Goal: Information Seeking & Learning: Learn about a topic

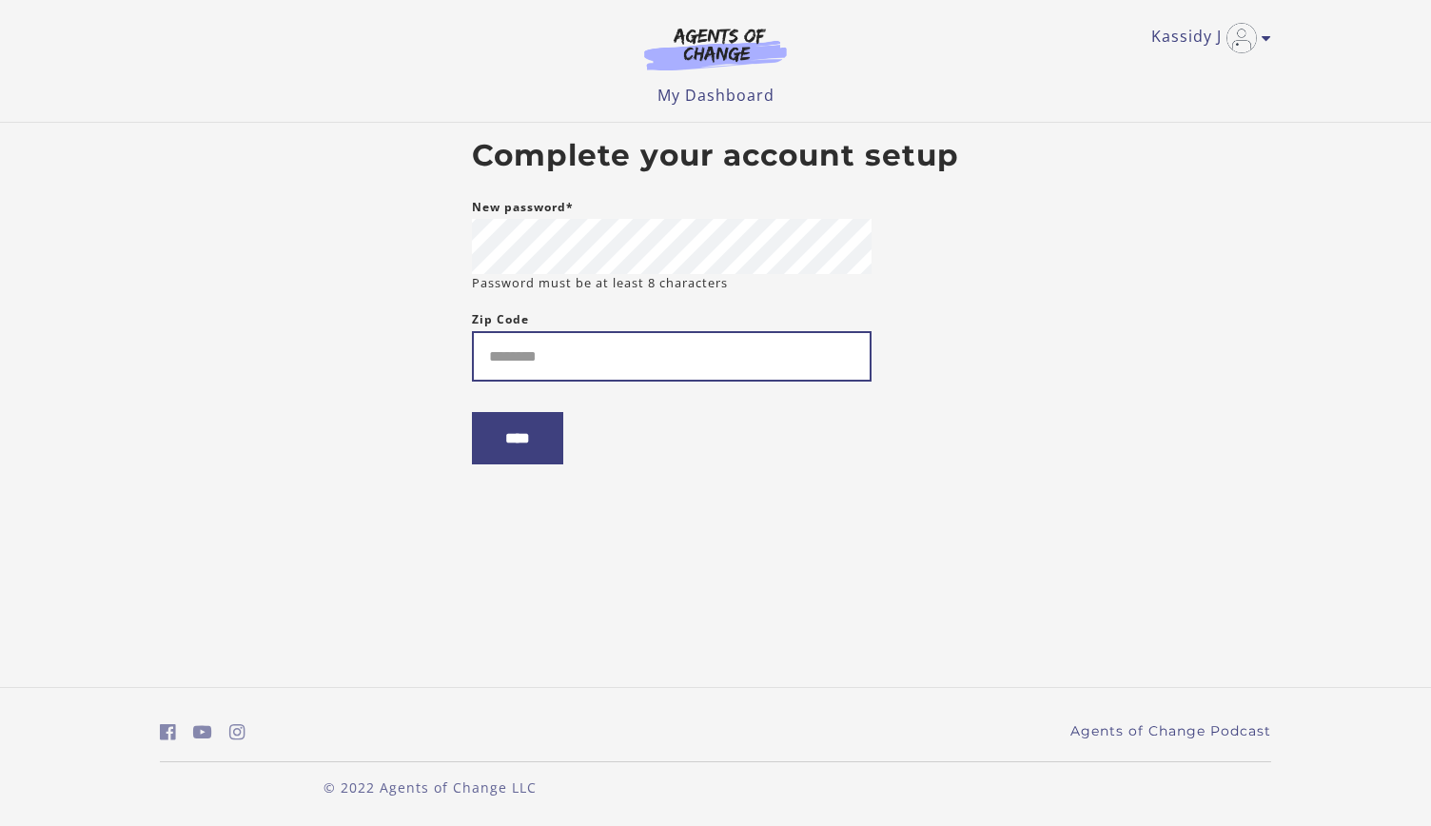
type input "*"
type input "*****"
click at [472, 412] on input "****" at bounding box center [517, 438] width 91 height 52
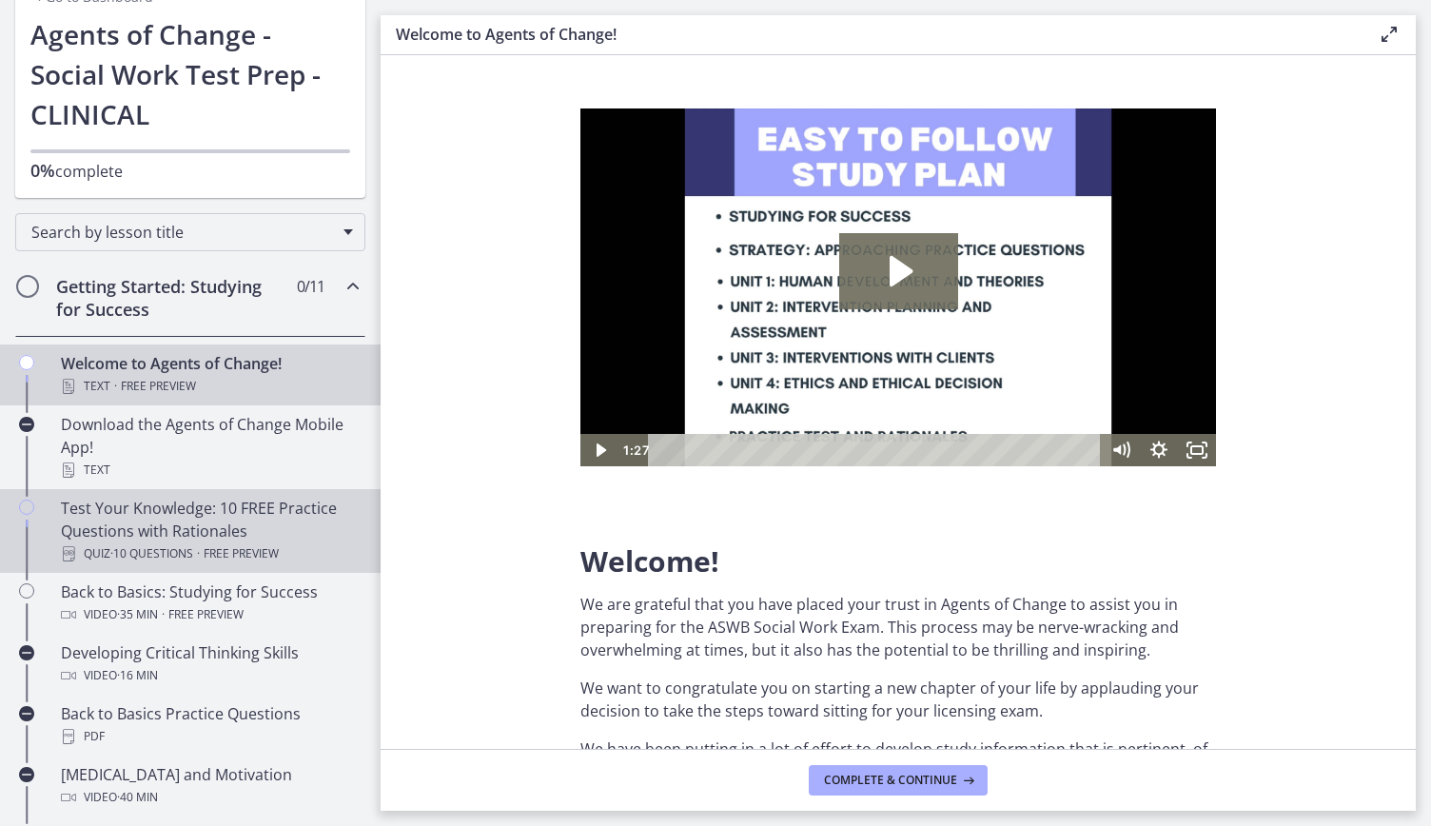
scroll to position [161, 0]
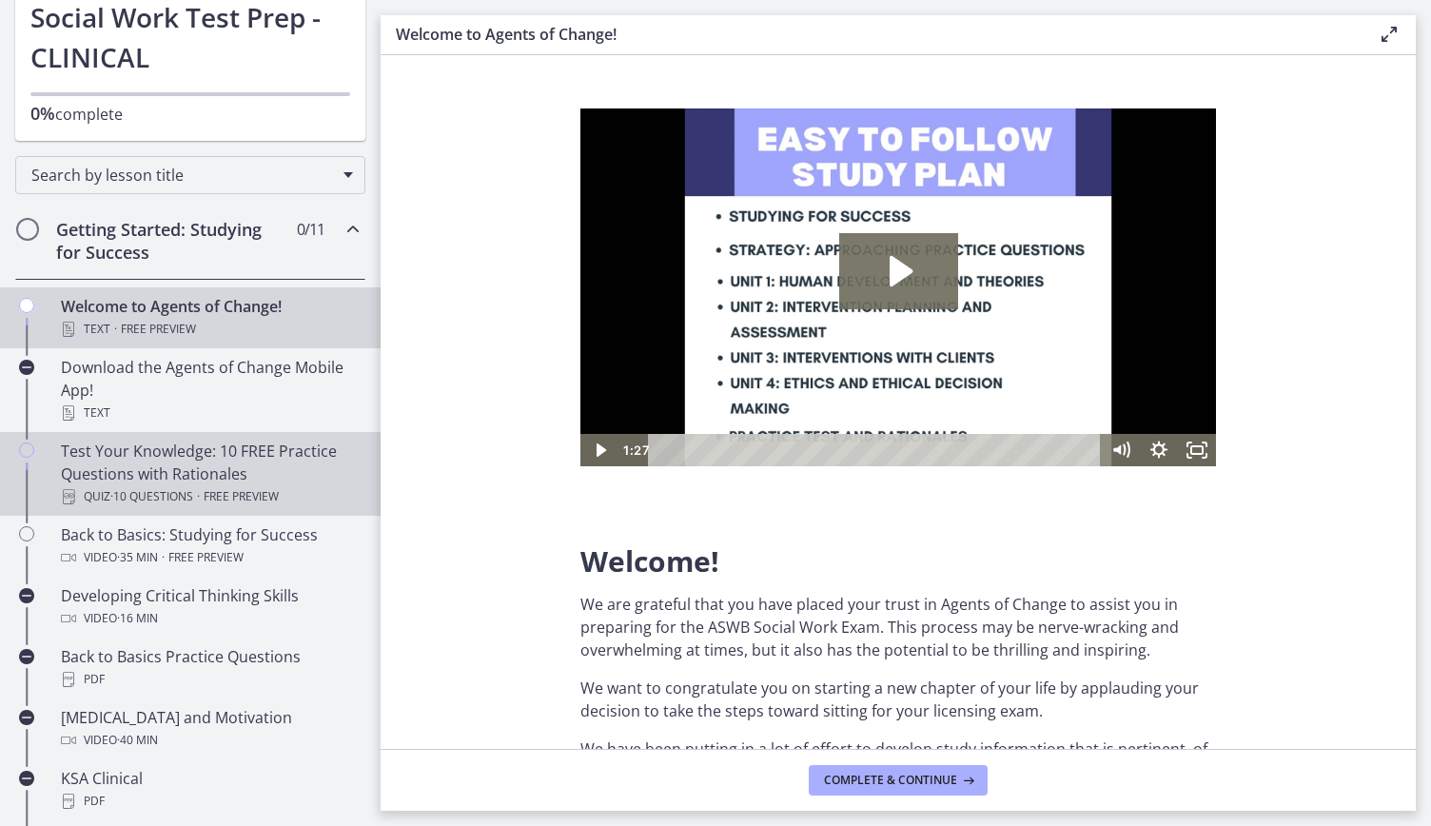
click at [281, 476] on div "Test Your Knowledge: 10 FREE Practice Questions with Rationales Quiz · 10 Quest…" at bounding box center [209, 474] width 297 height 69
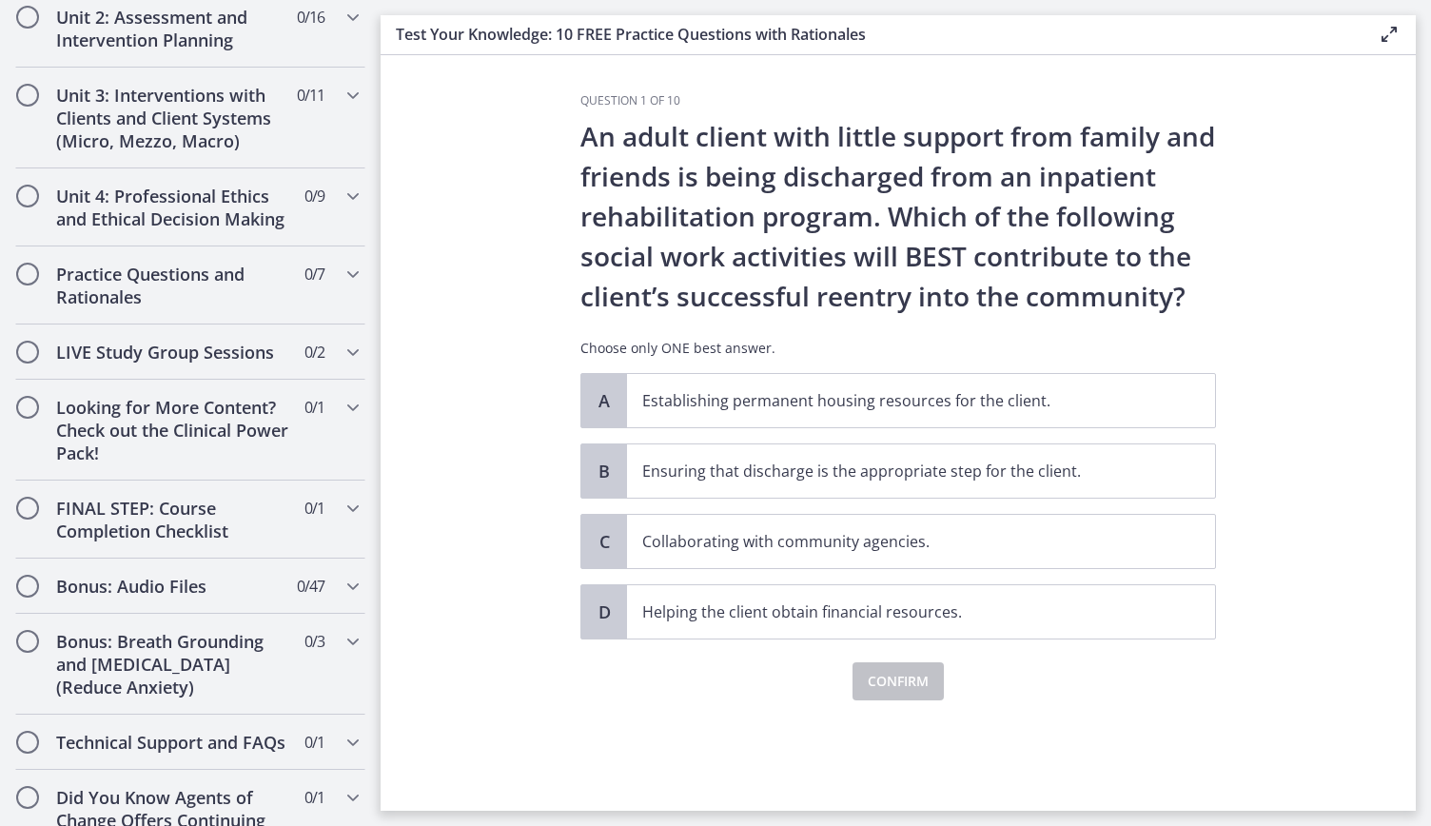
scroll to position [1510, 0]
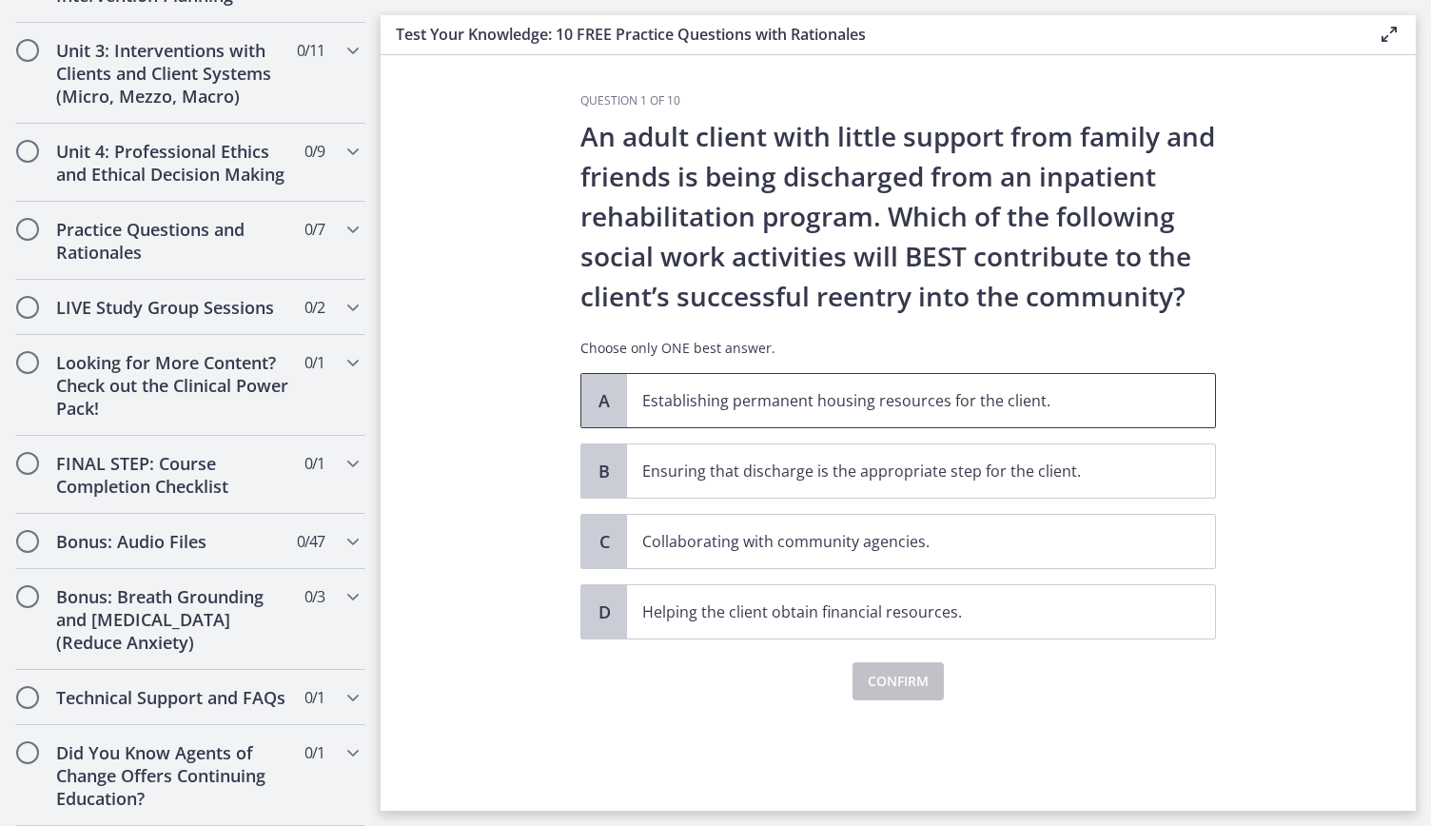
click at [840, 416] on span "Establishing permanent housing resources for the client." at bounding box center [921, 400] width 588 height 53
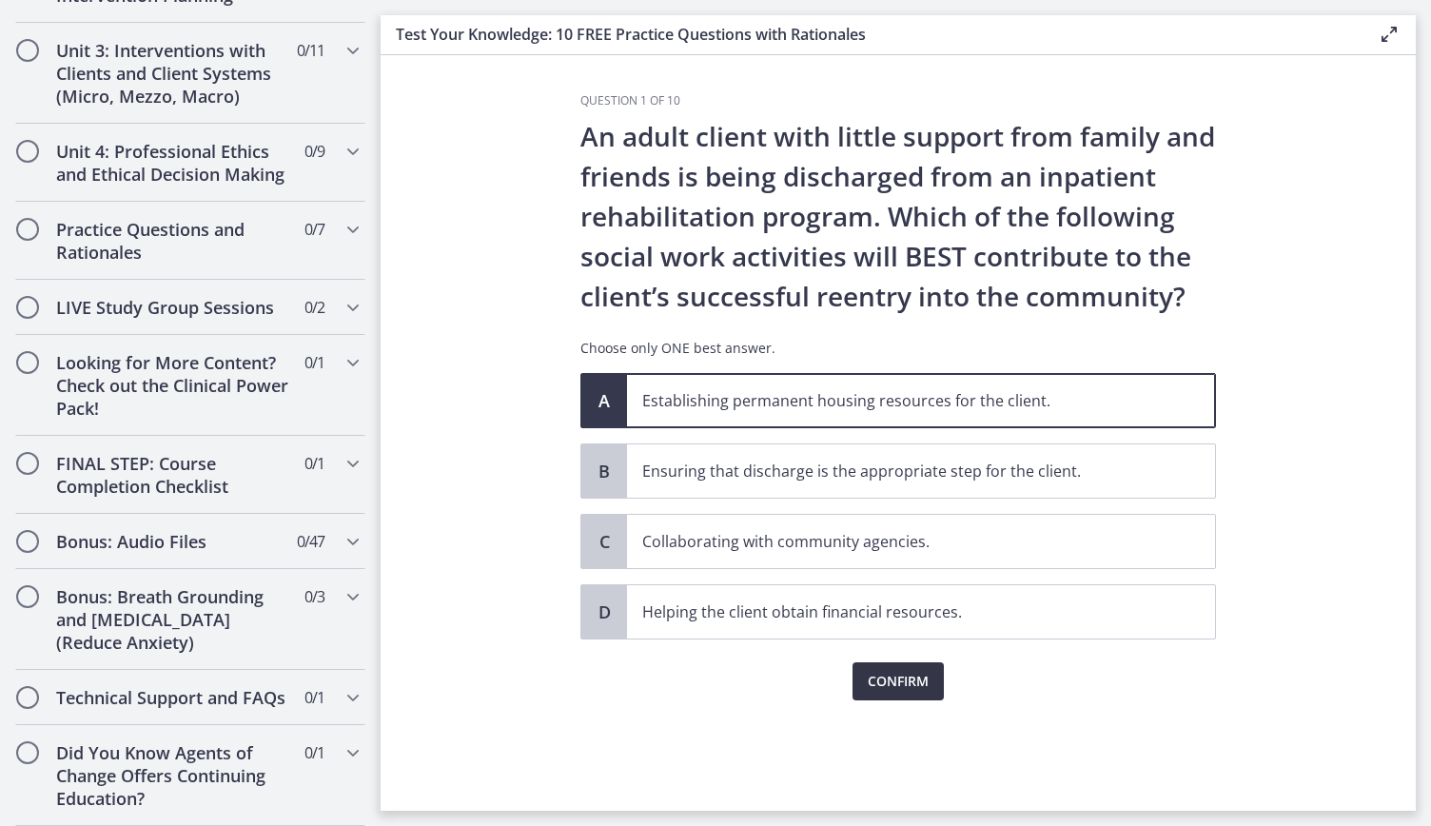
click at [914, 692] on button "Confirm" at bounding box center [898, 681] width 91 height 38
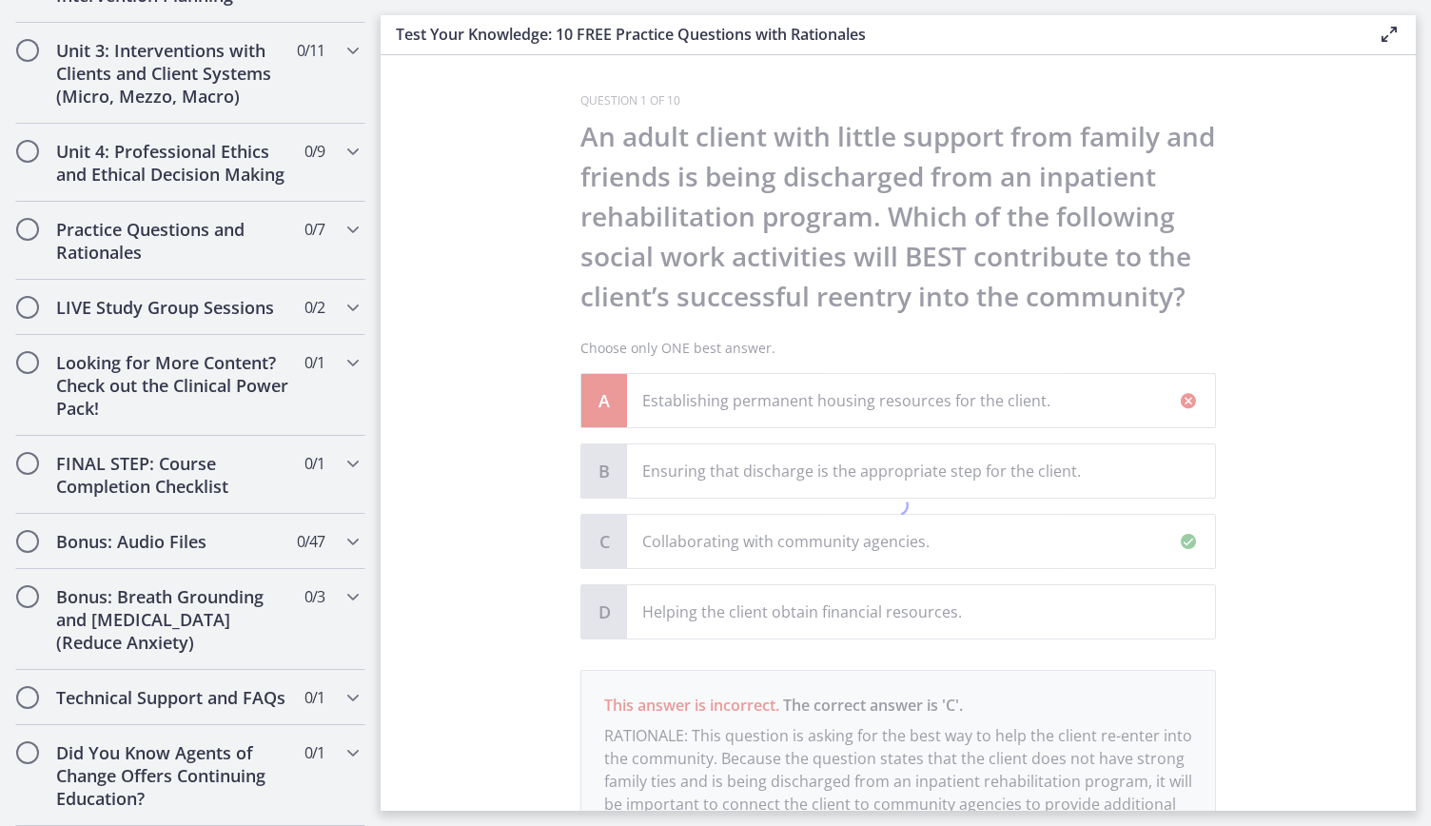
scroll to position [185, 0]
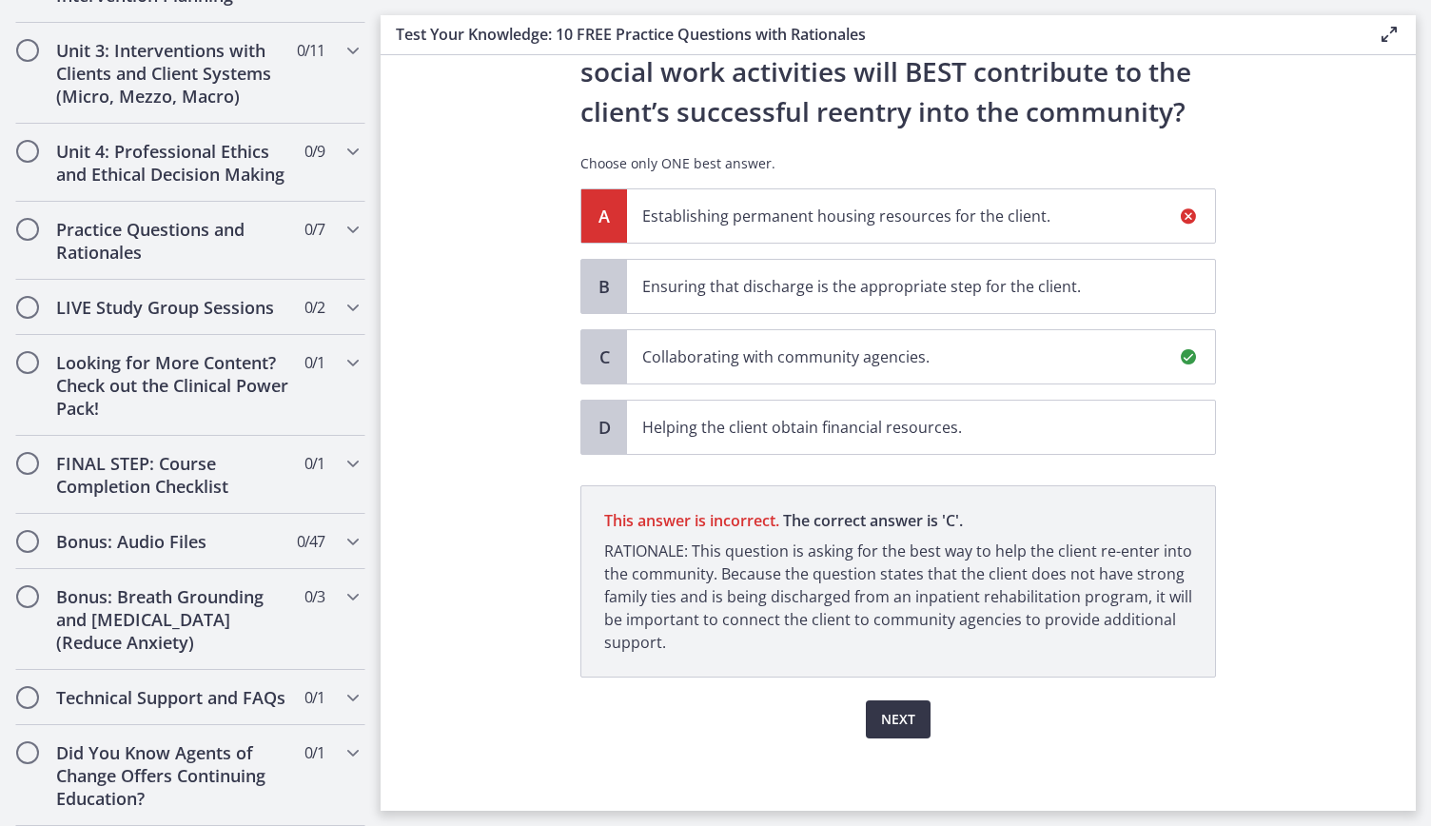
click at [908, 719] on span "Next" at bounding box center [898, 719] width 34 height 23
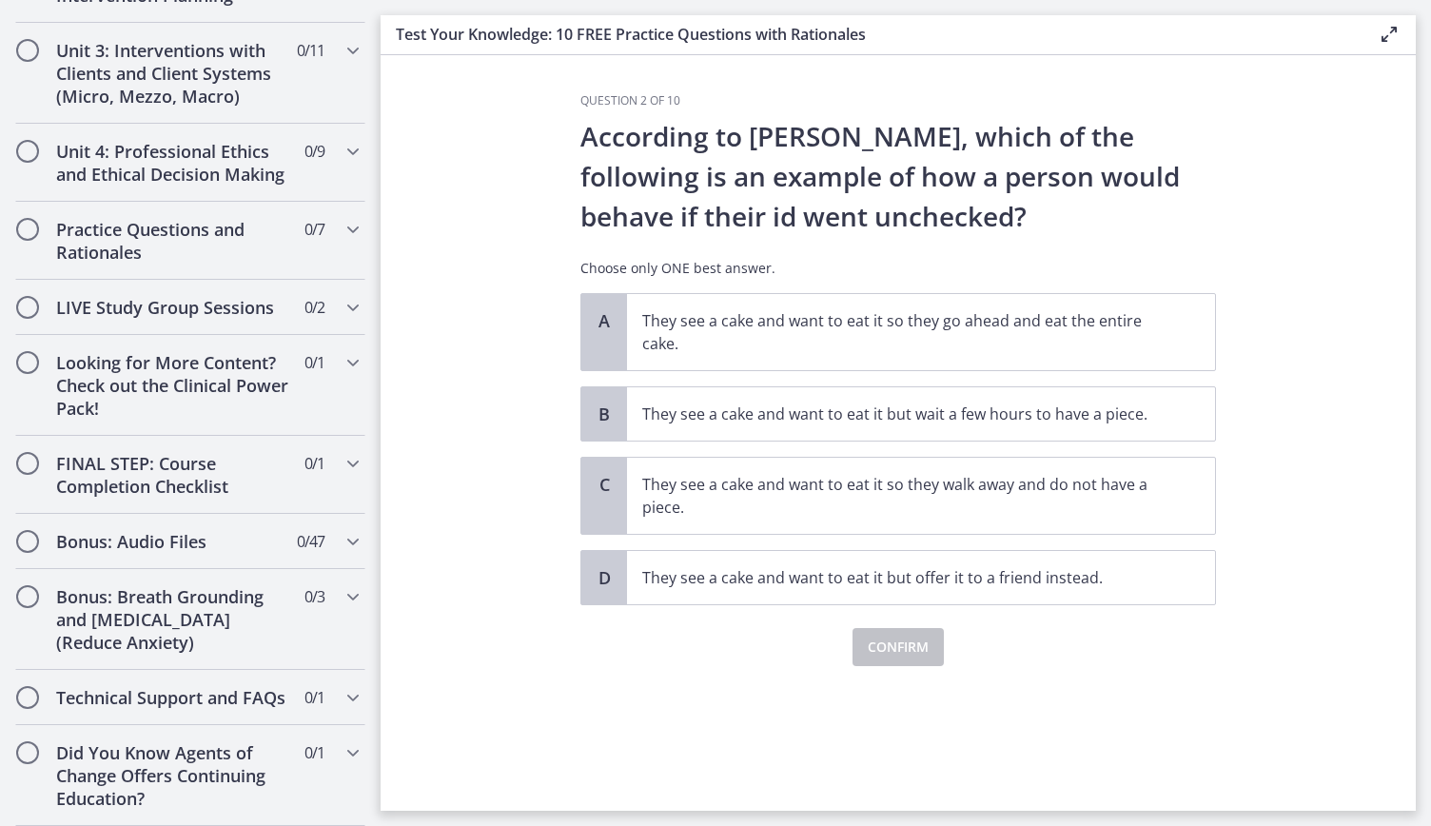
scroll to position [0, 0]
click at [903, 338] on p "They see a cake and want to eat it so they go ahead and eat the entire cake." at bounding box center [902, 332] width 520 height 46
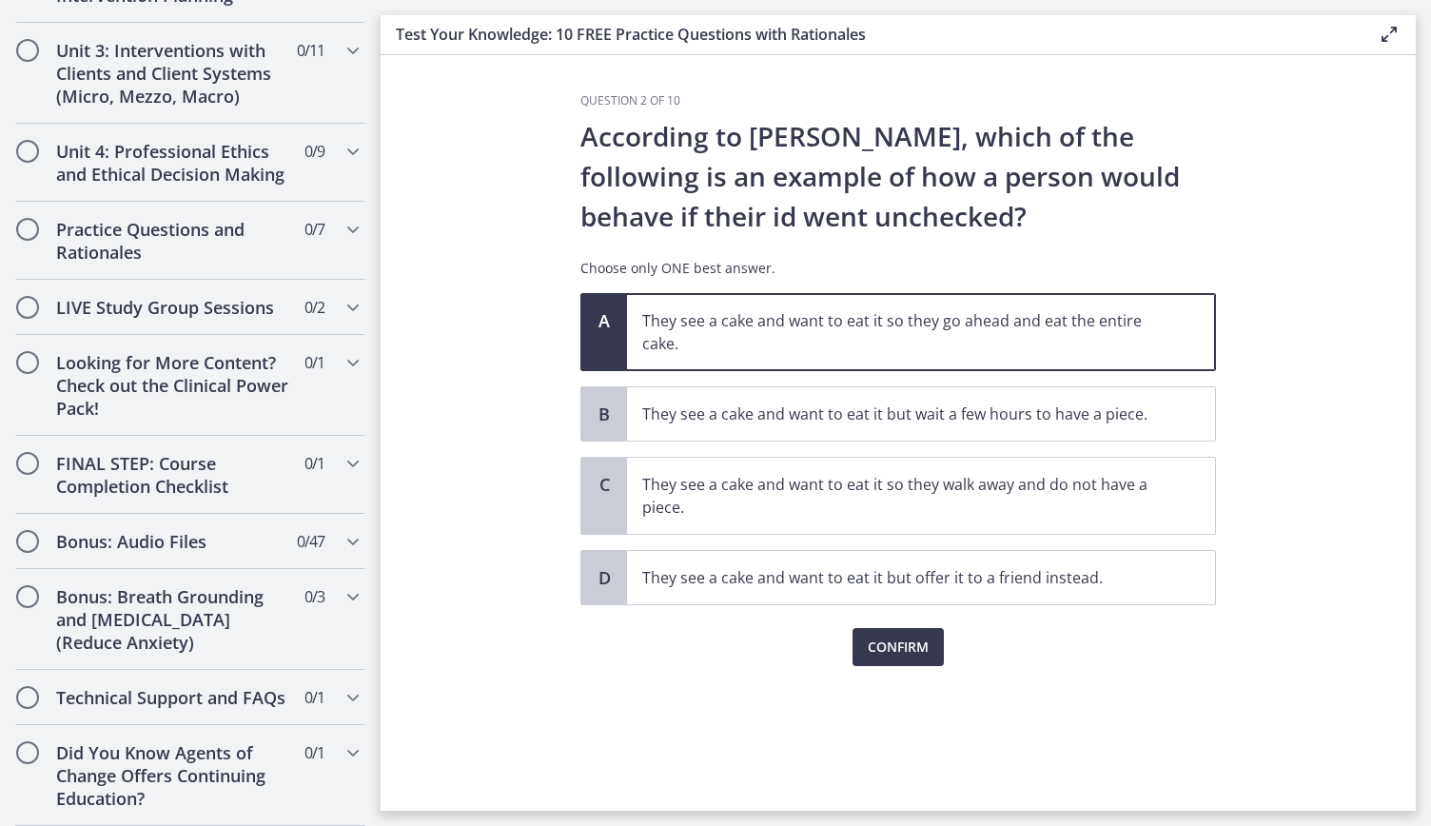
click at [903, 338] on p "They see a cake and want to eat it so they go ahead and eat the entire cake." at bounding box center [902, 332] width 520 height 46
click at [909, 636] on span "Confirm" at bounding box center [898, 647] width 61 height 23
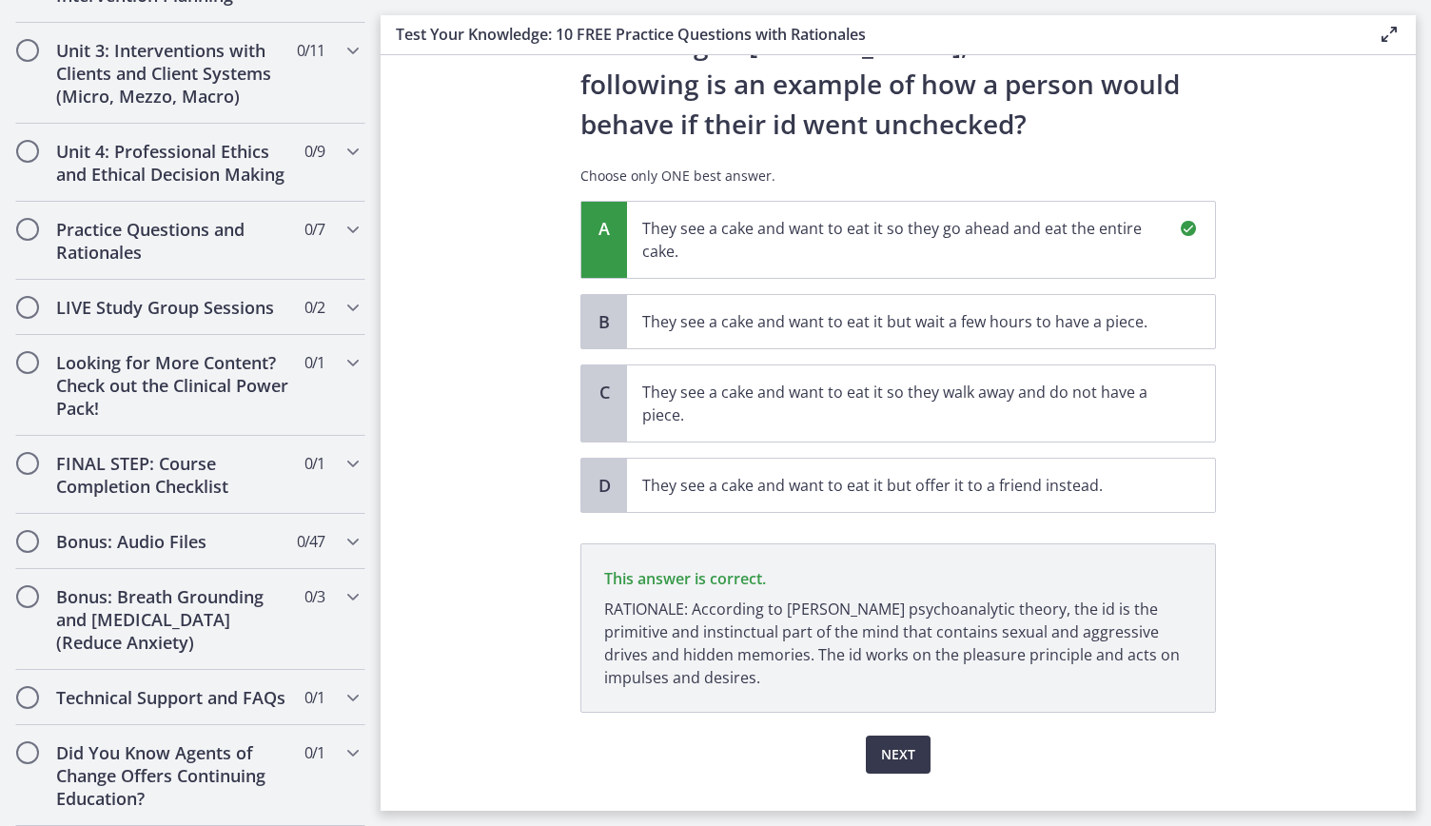
scroll to position [128, 0]
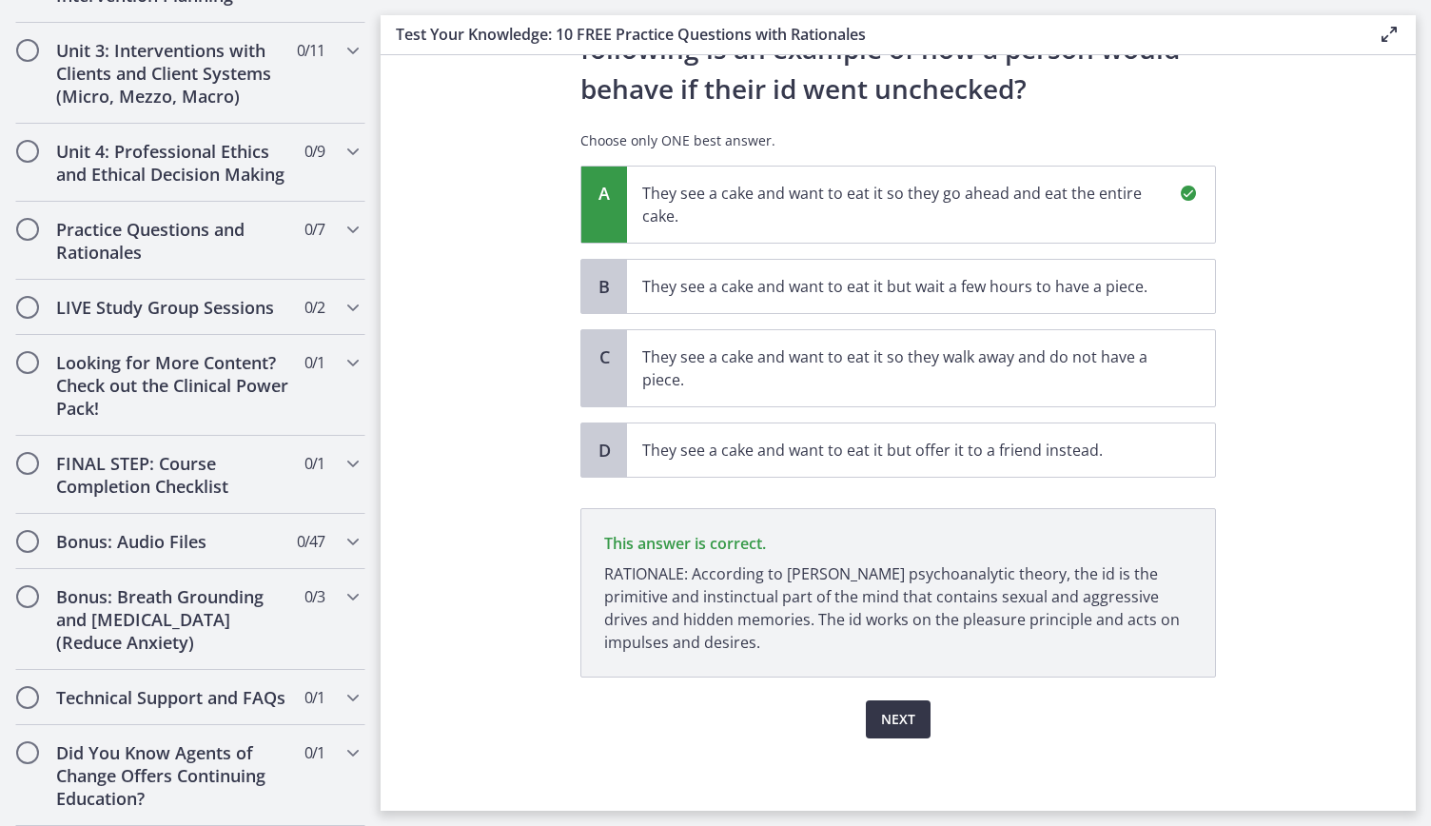
click at [889, 713] on span "Next" at bounding box center [898, 719] width 34 height 23
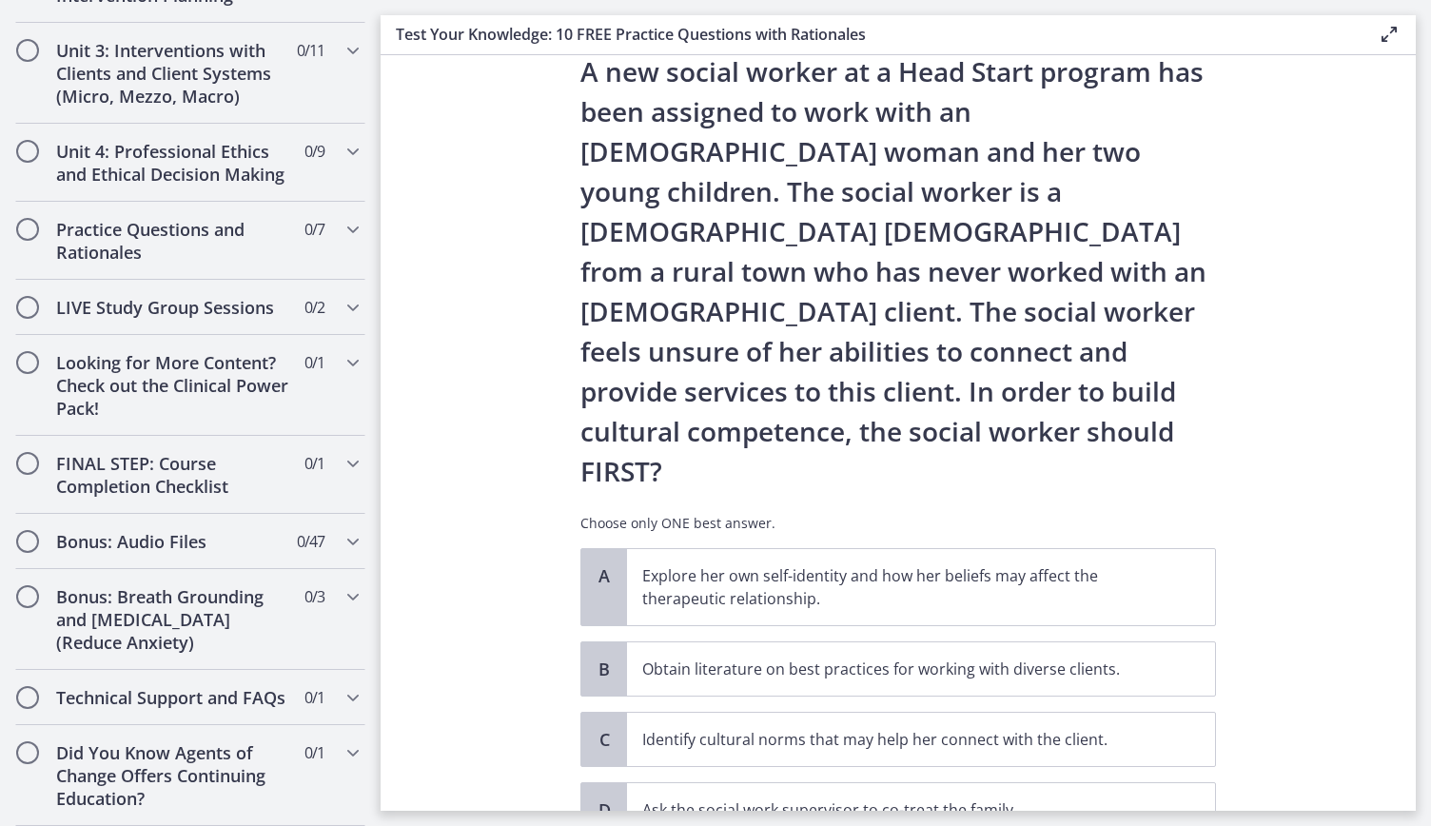
scroll to position [69, 0]
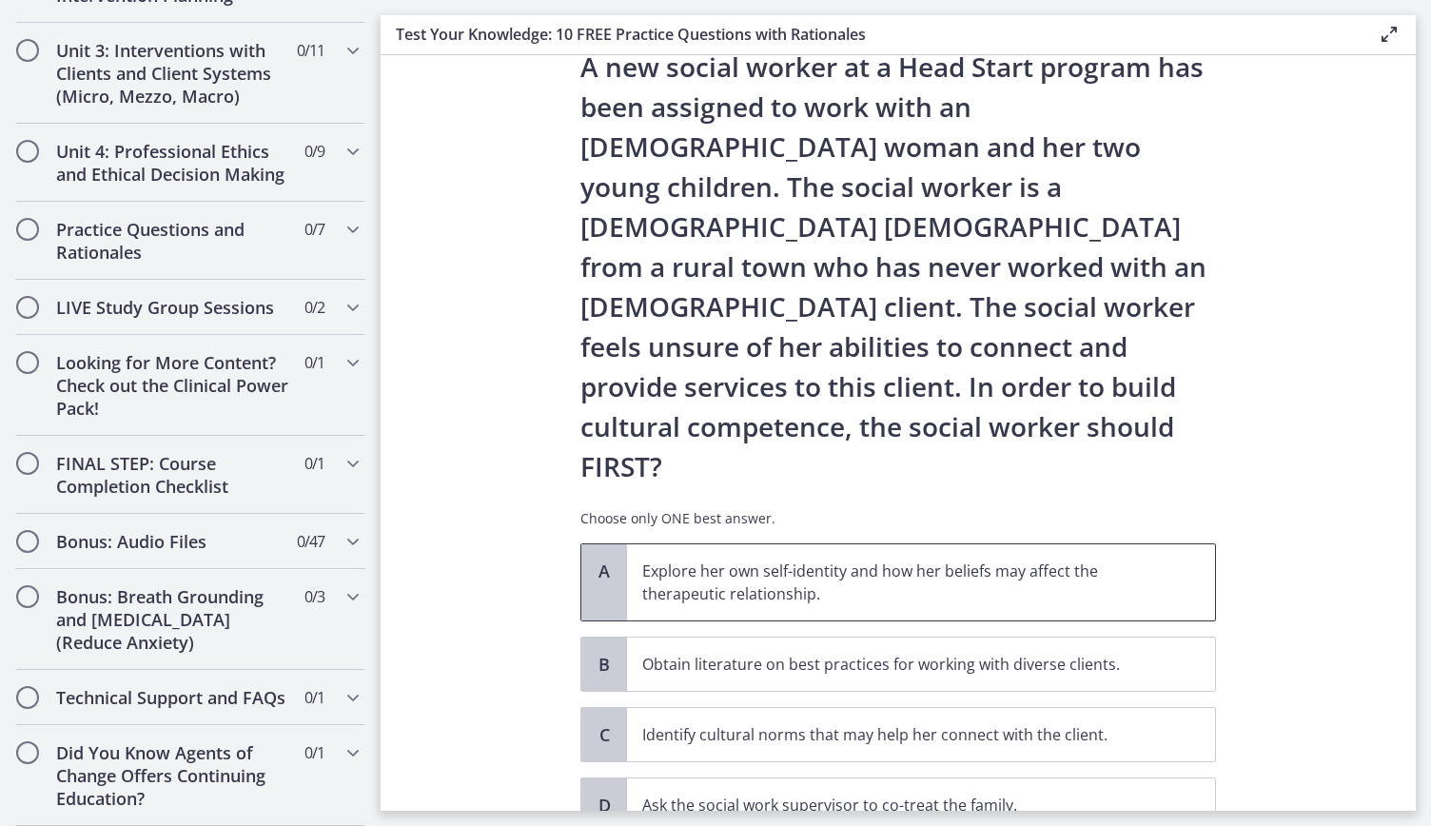
click at [888, 560] on p "Explore her own self-identity and how her beliefs may affect the therapeutic re…" at bounding box center [902, 583] width 520 height 46
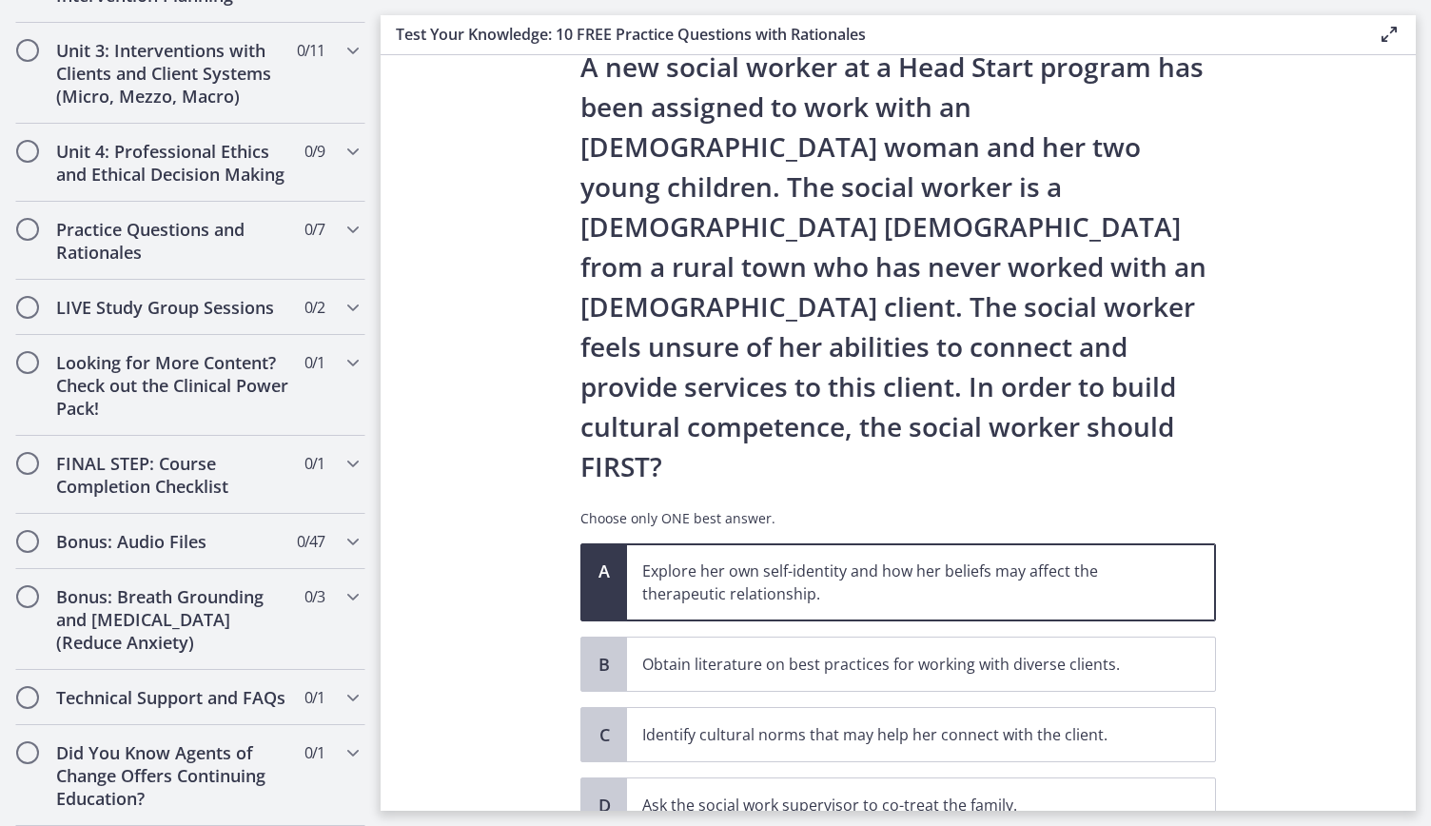
scroll to position [146, 0]
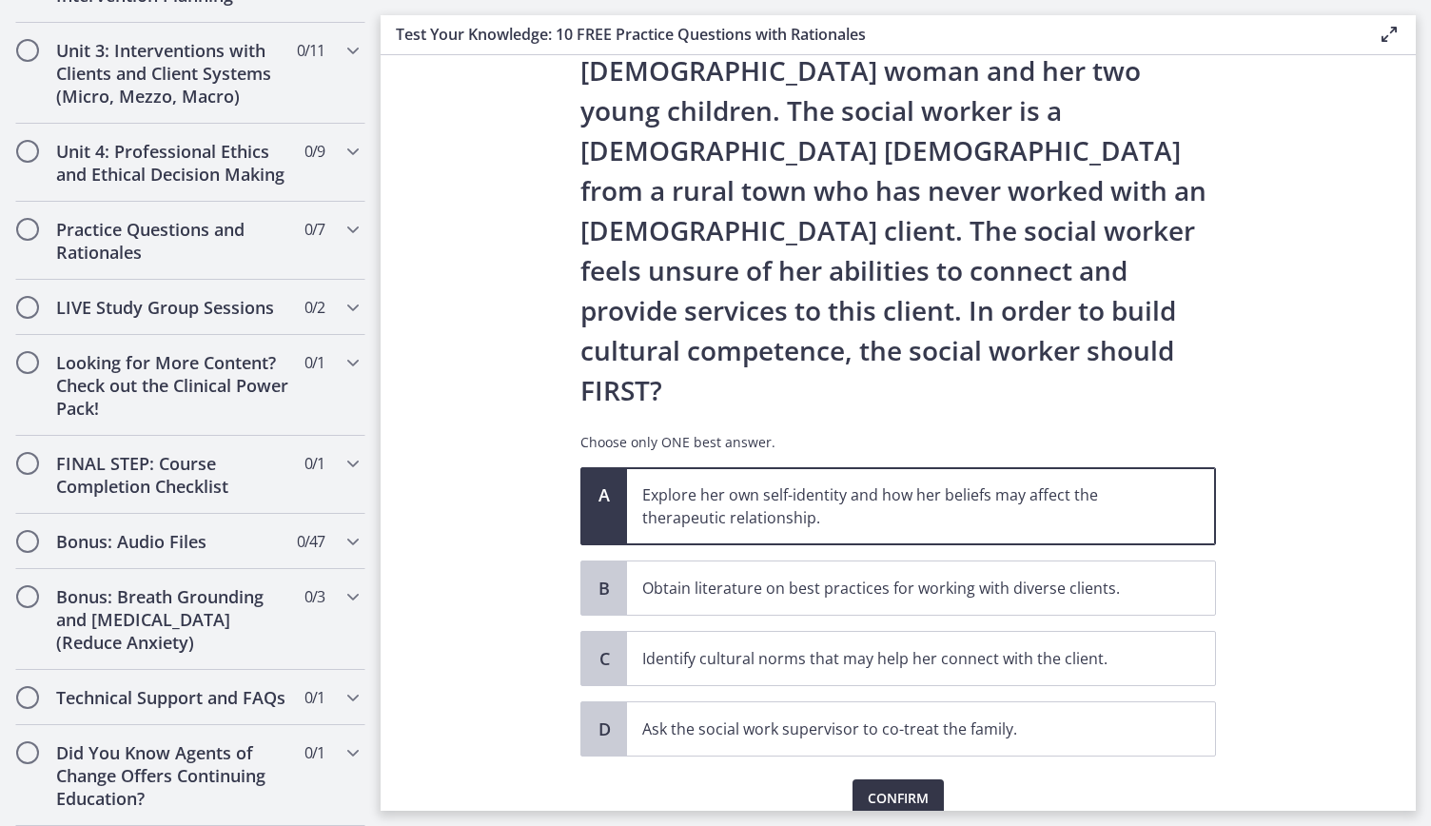
click at [910, 787] on span "Confirm" at bounding box center [898, 798] width 61 height 23
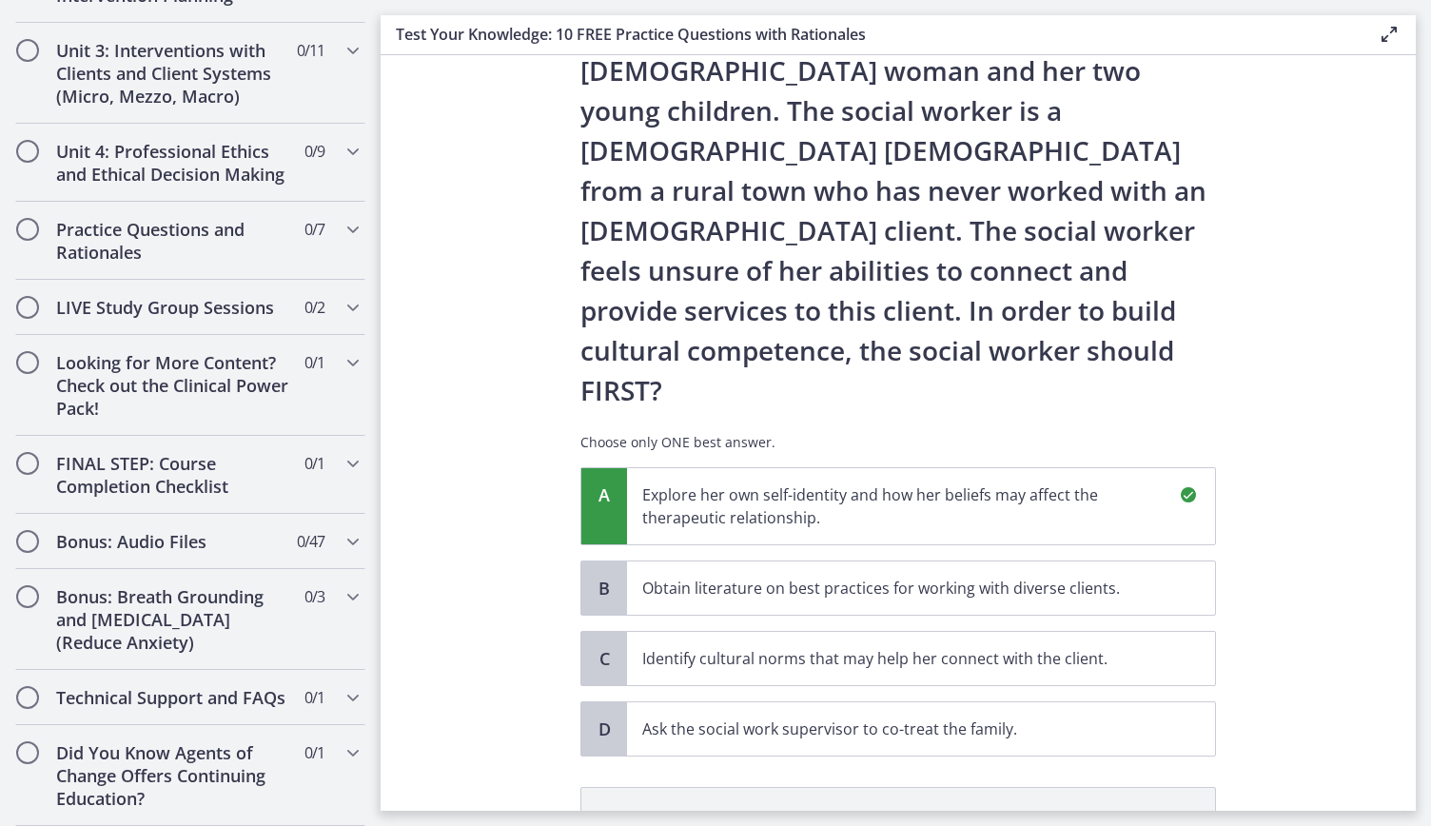
scroll to position [367, 0]
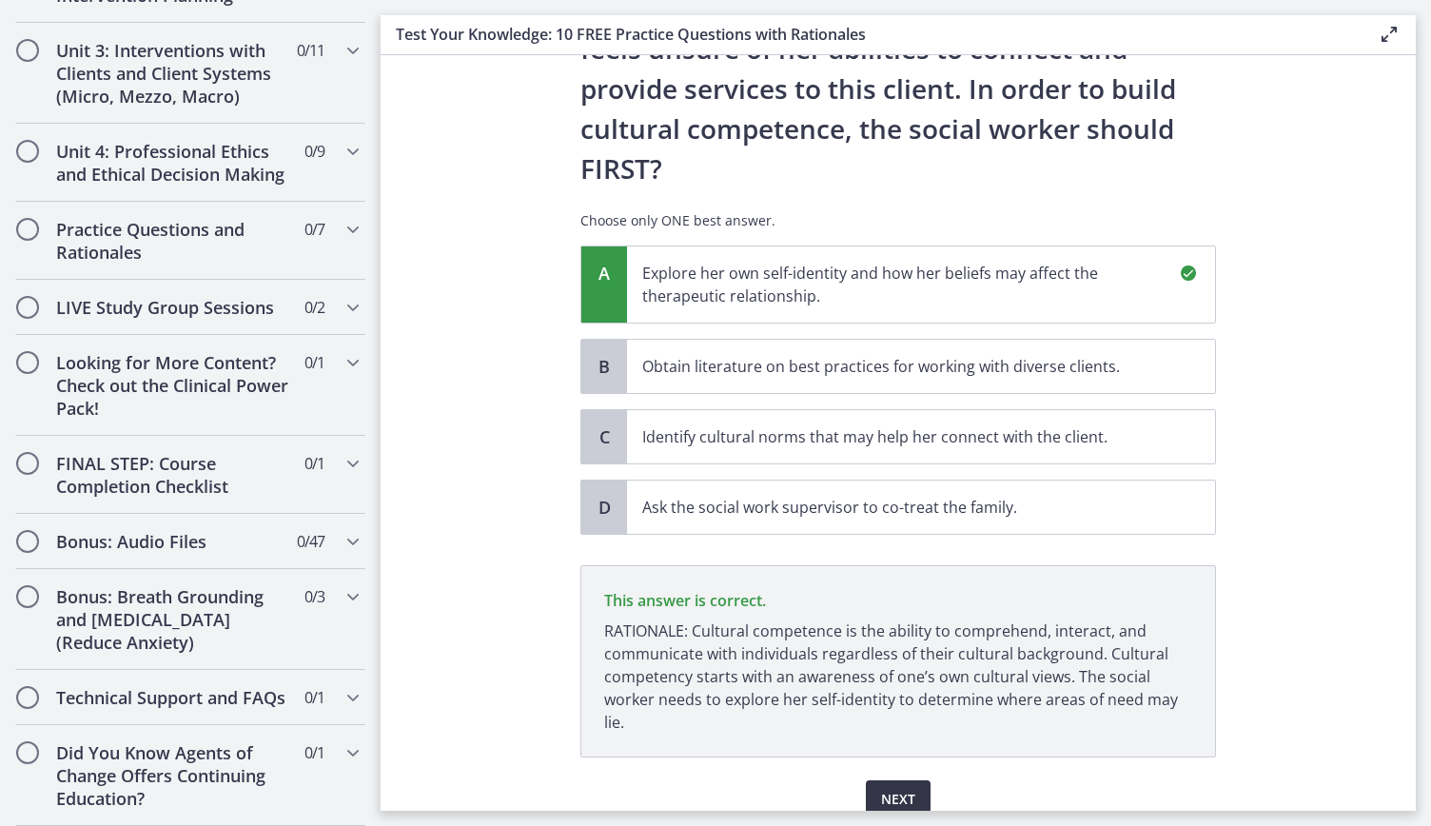
click at [910, 780] on button "Next" at bounding box center [898, 799] width 65 height 38
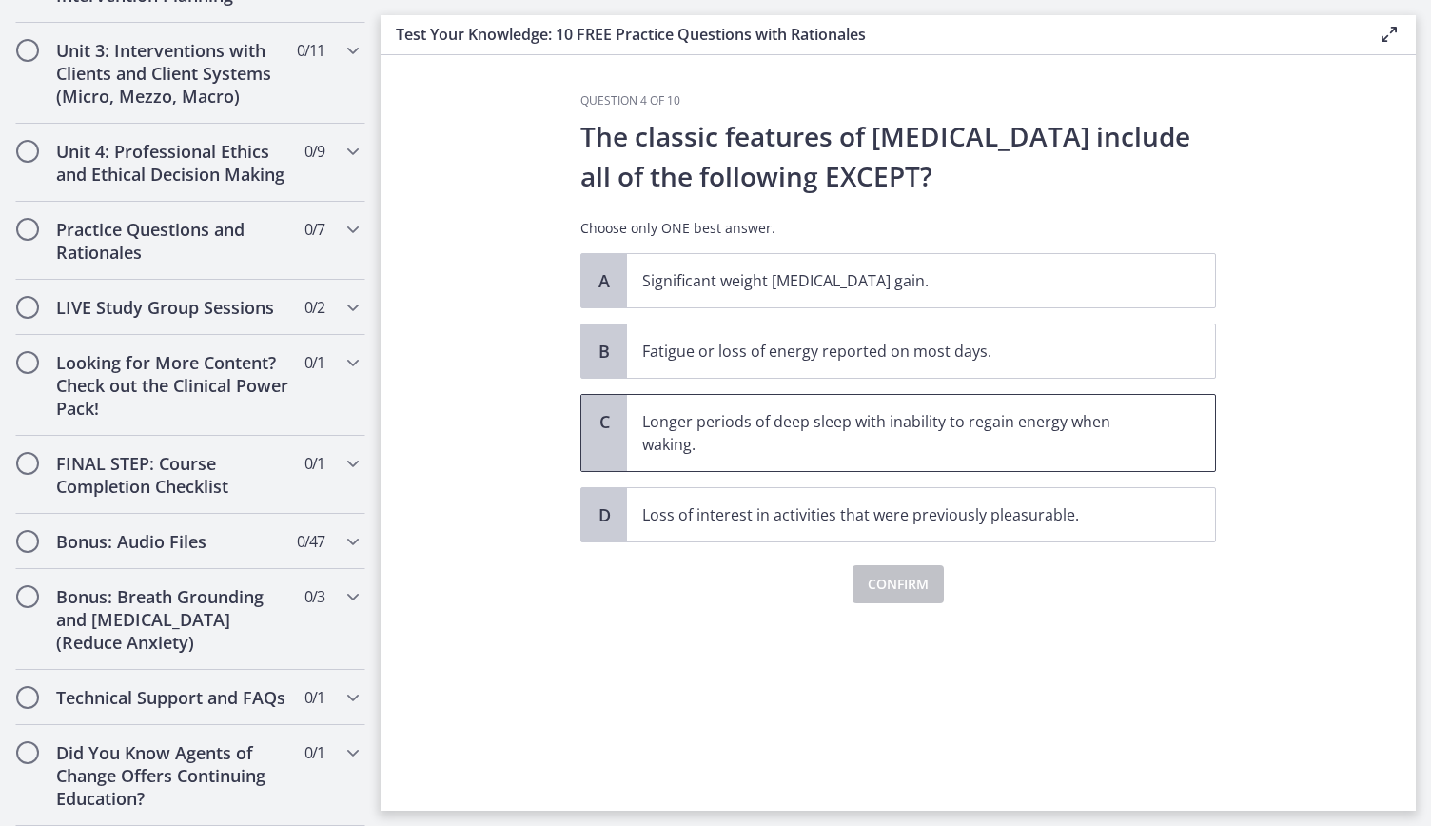
click at [969, 439] on p "Longer periods of deep sleep with inability to regain energy when waking." at bounding box center [902, 433] width 520 height 46
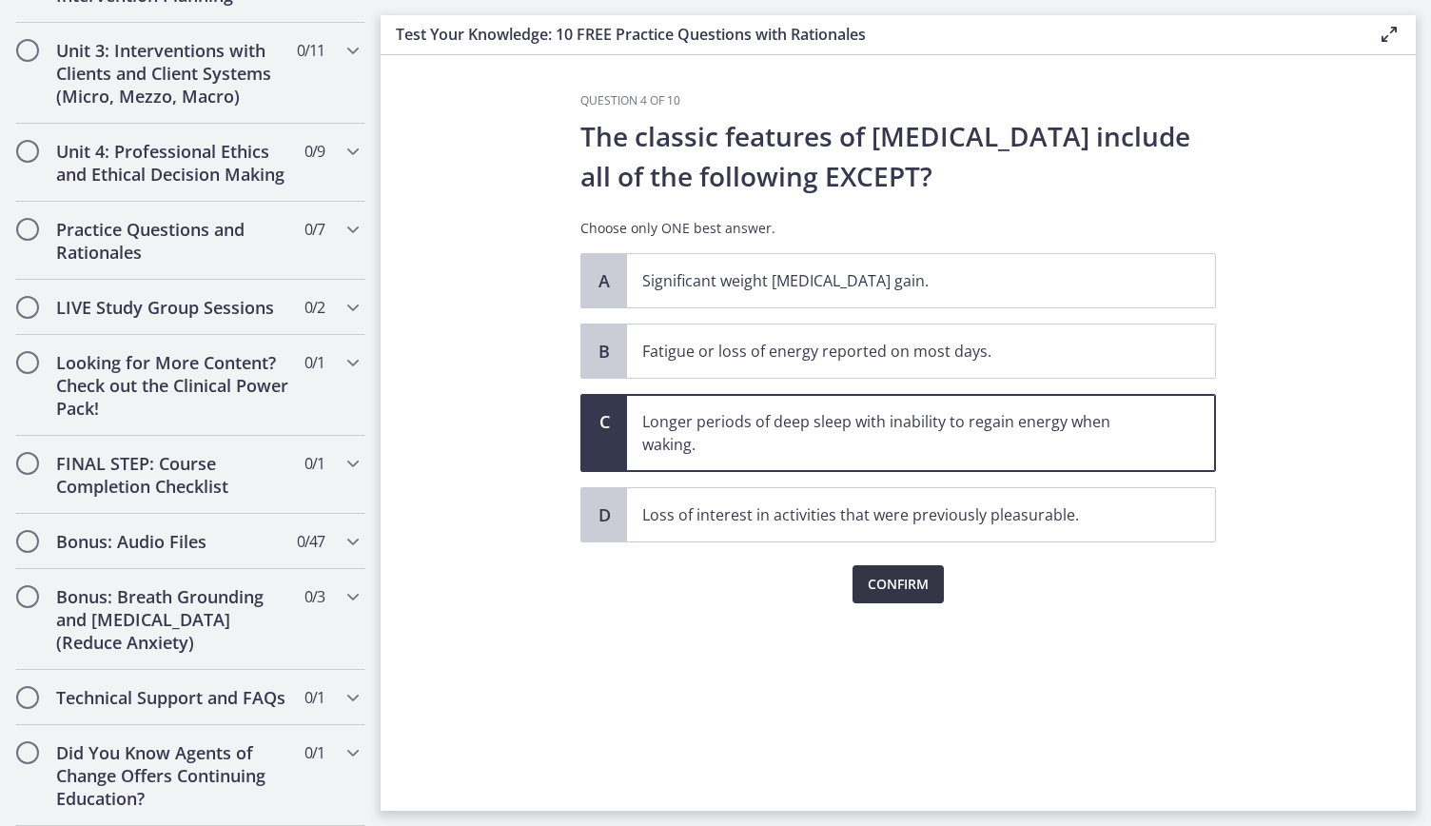
click at [893, 586] on span "Confirm" at bounding box center [898, 584] width 61 height 23
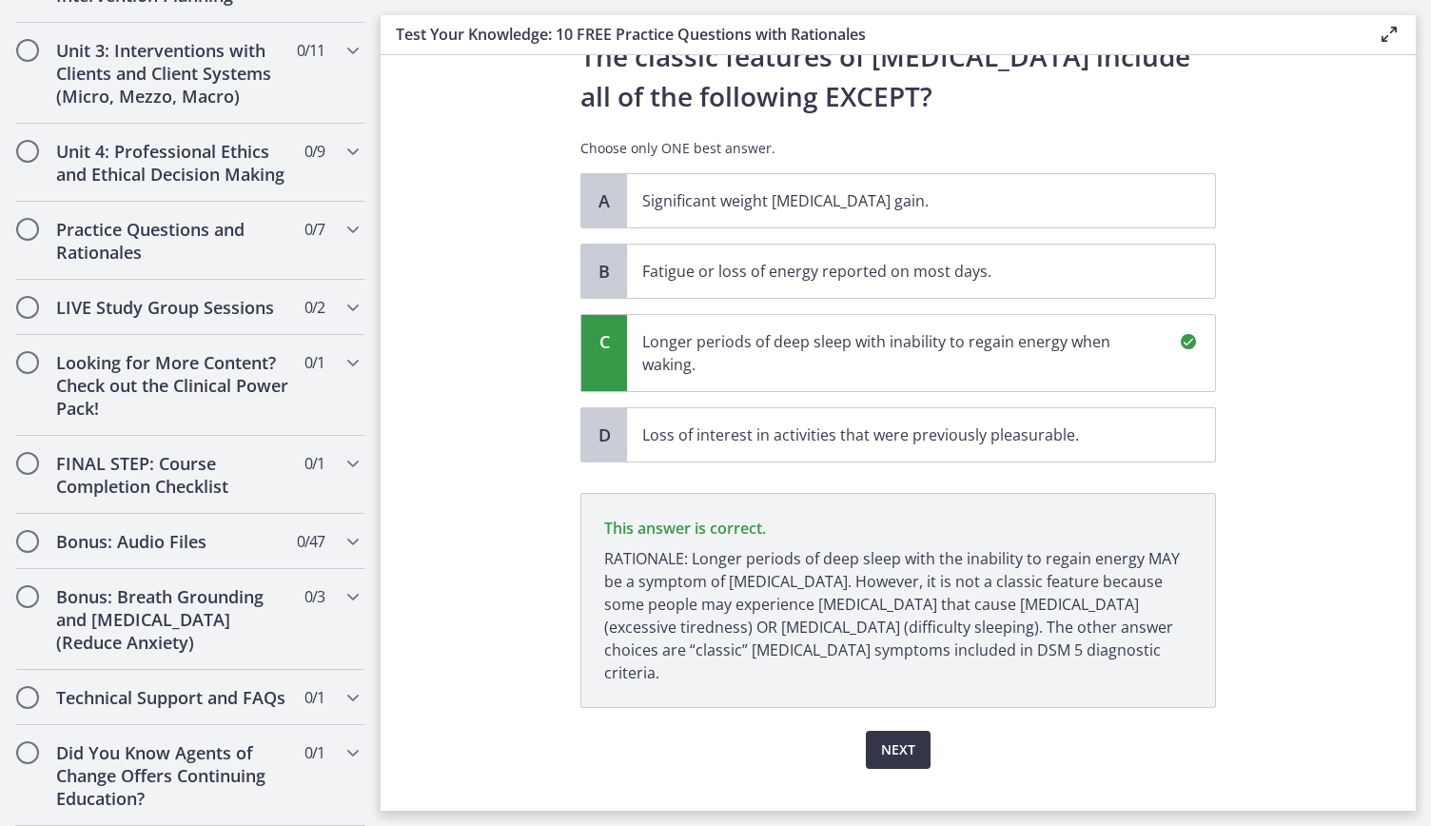
scroll to position [88, 0]
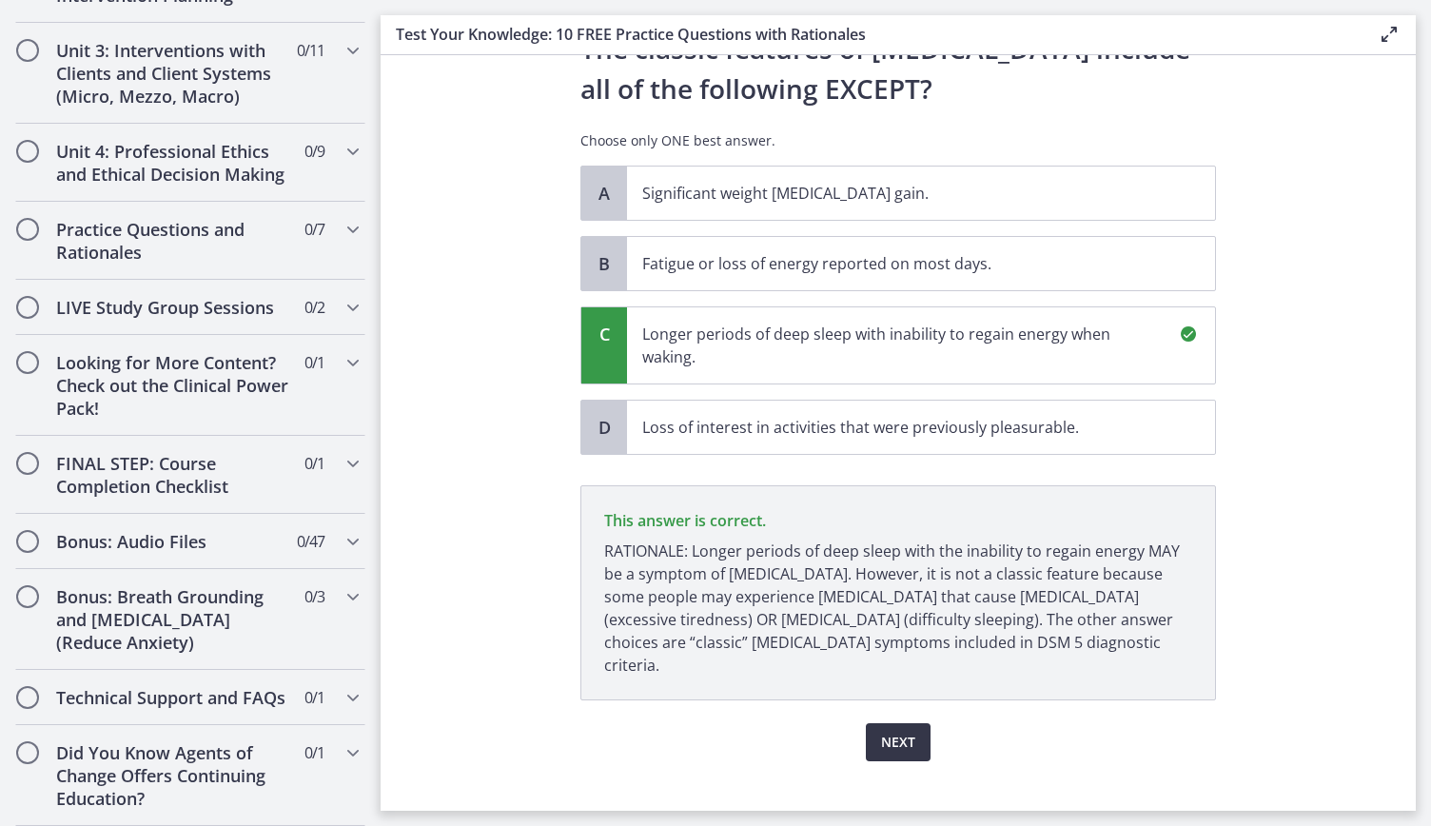
click at [889, 731] on span "Next" at bounding box center [898, 742] width 34 height 23
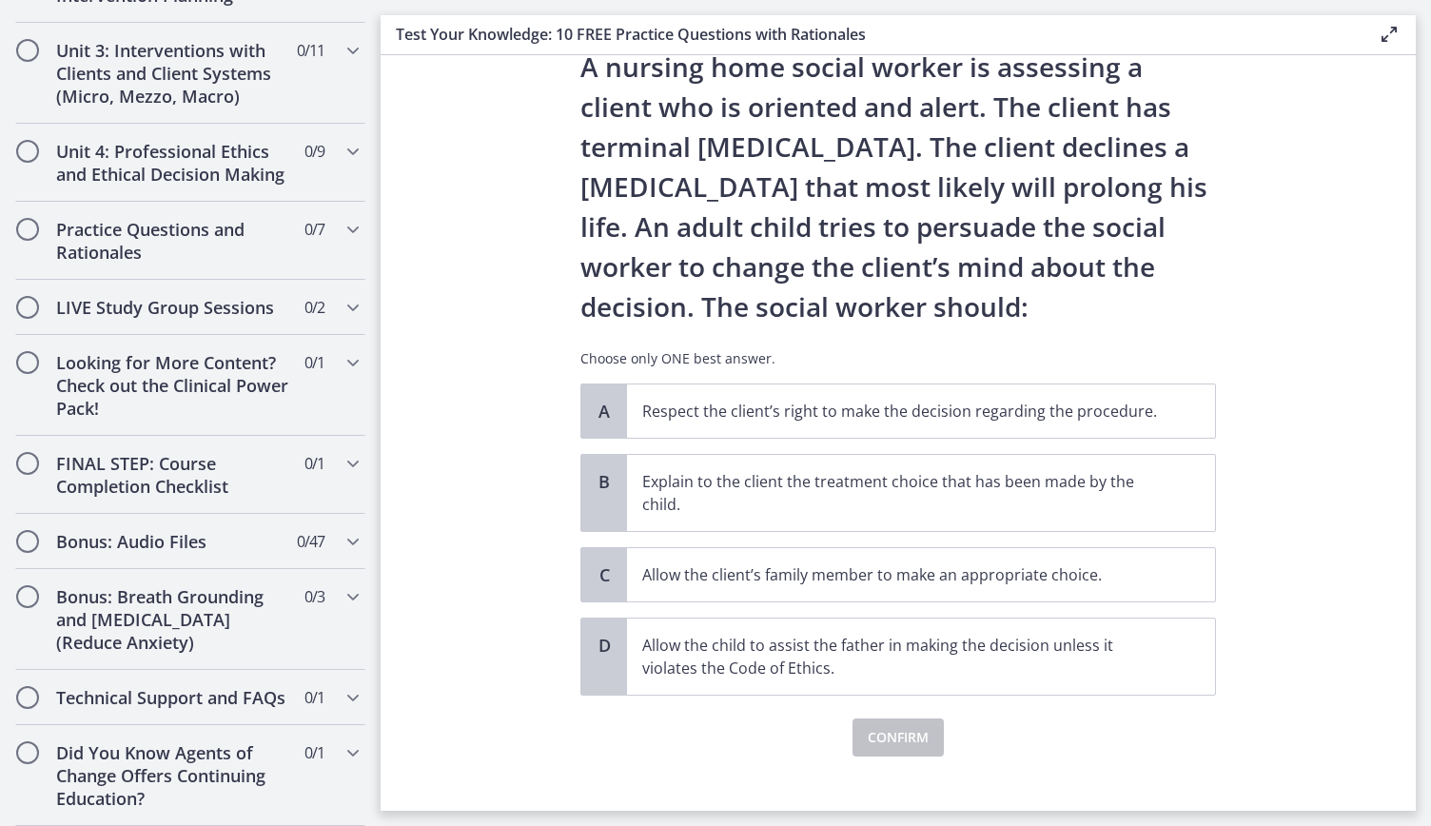
scroll to position [71, 0]
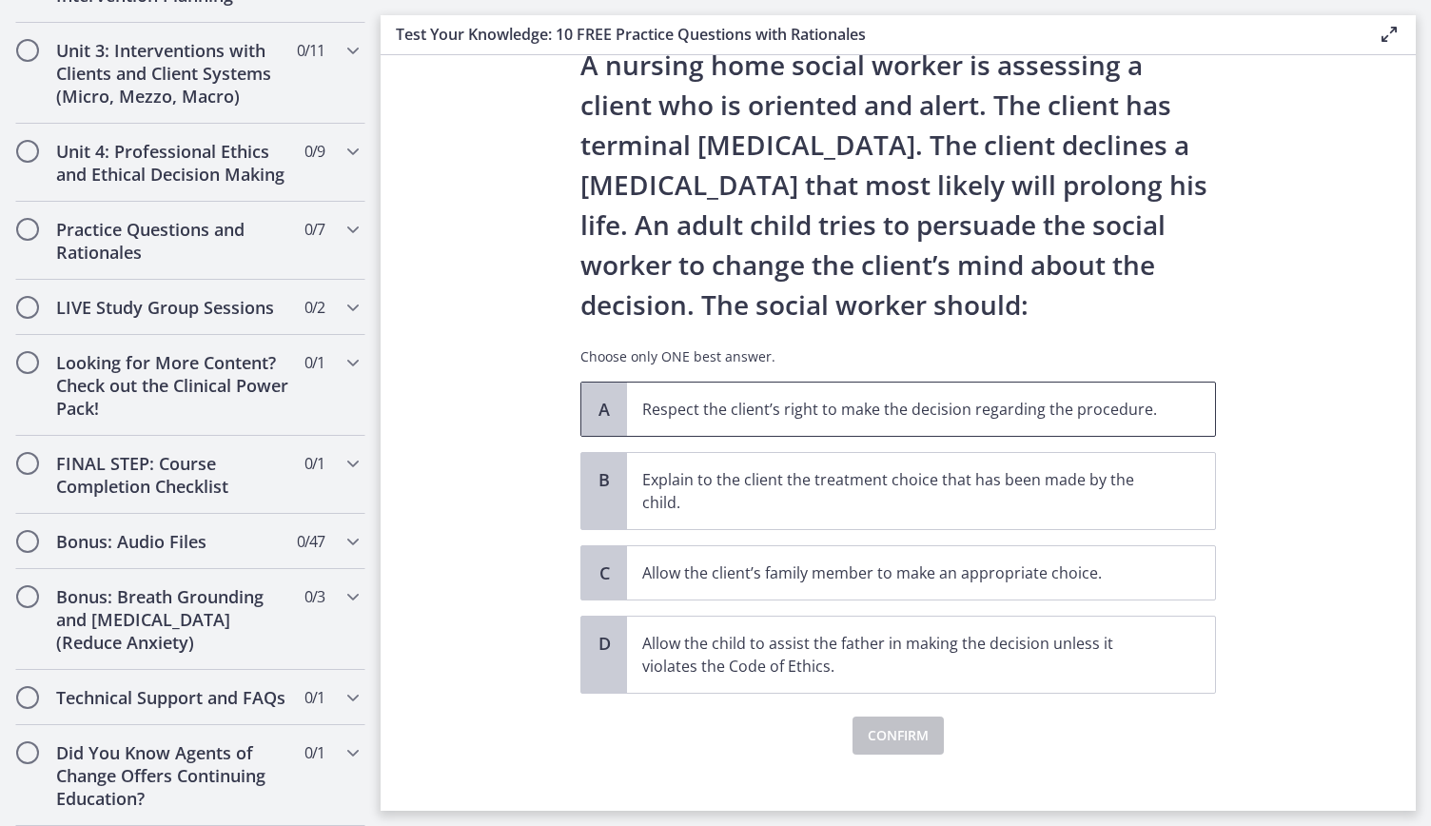
click at [920, 416] on p "Respect the client’s right to make the decision regarding the procedure." at bounding box center [902, 409] width 520 height 23
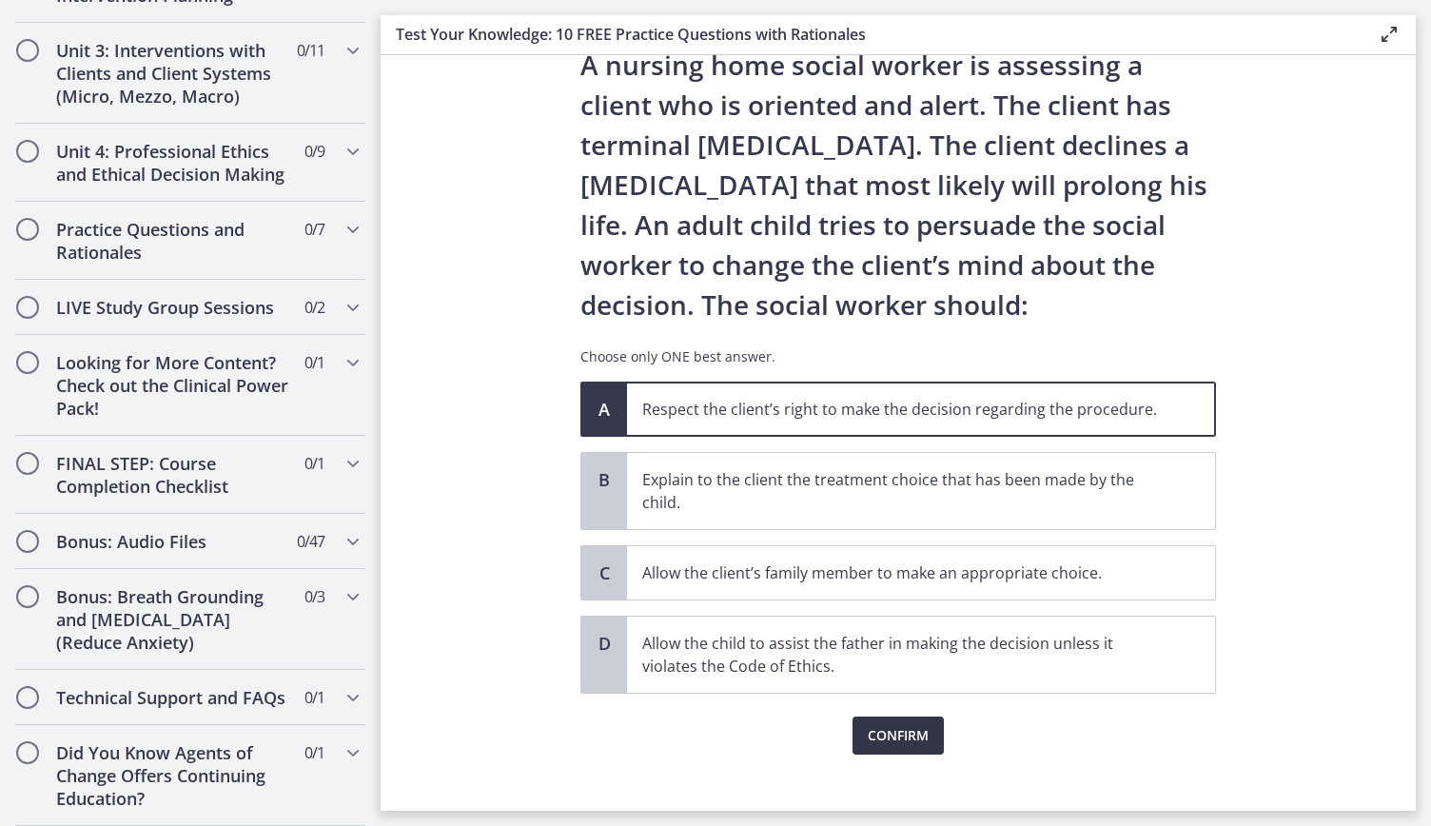
click at [911, 724] on span "Confirm" at bounding box center [898, 735] width 61 height 23
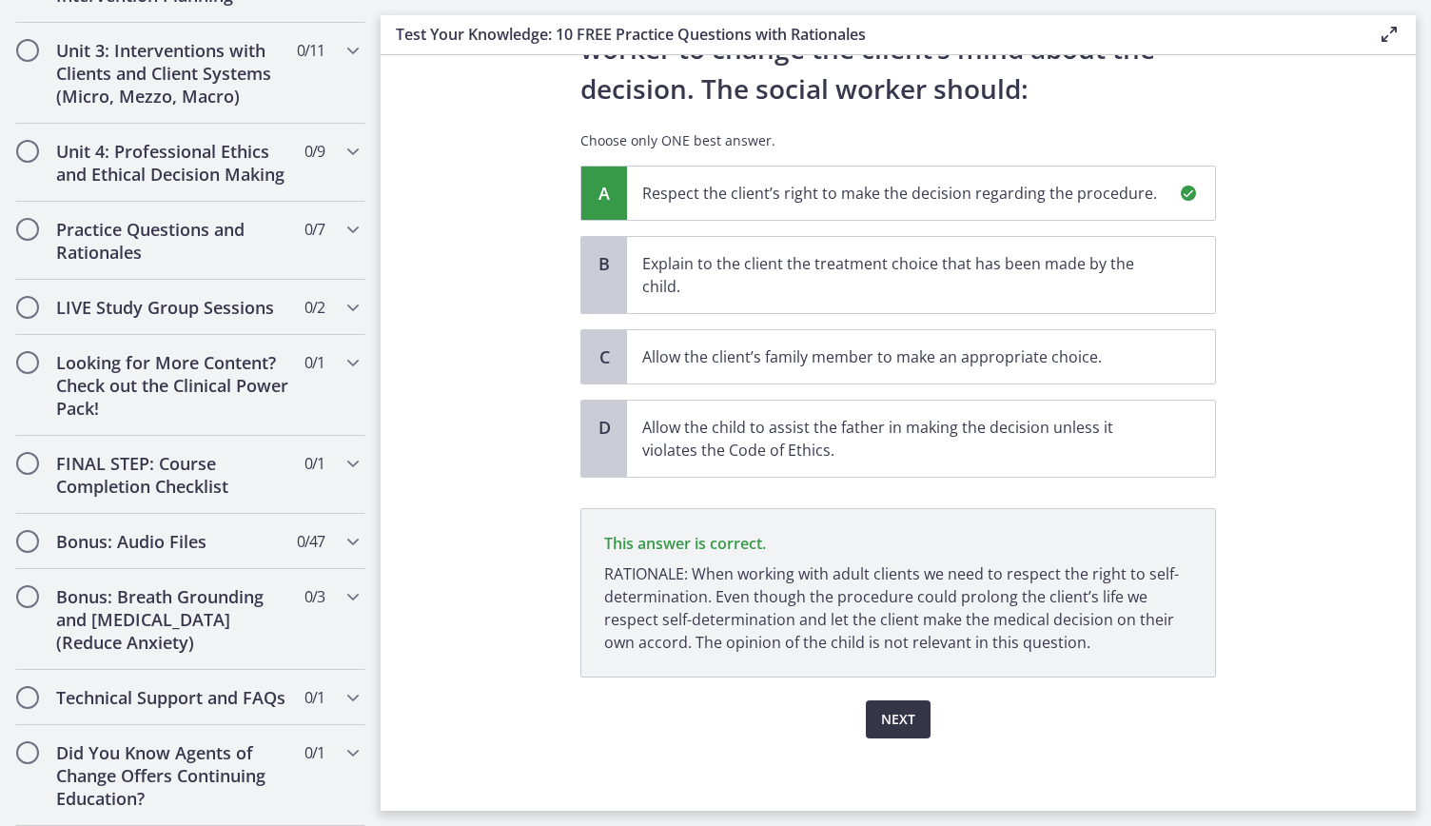
scroll to position [287, 0]
click at [908, 720] on button "Next" at bounding box center [898, 719] width 65 height 38
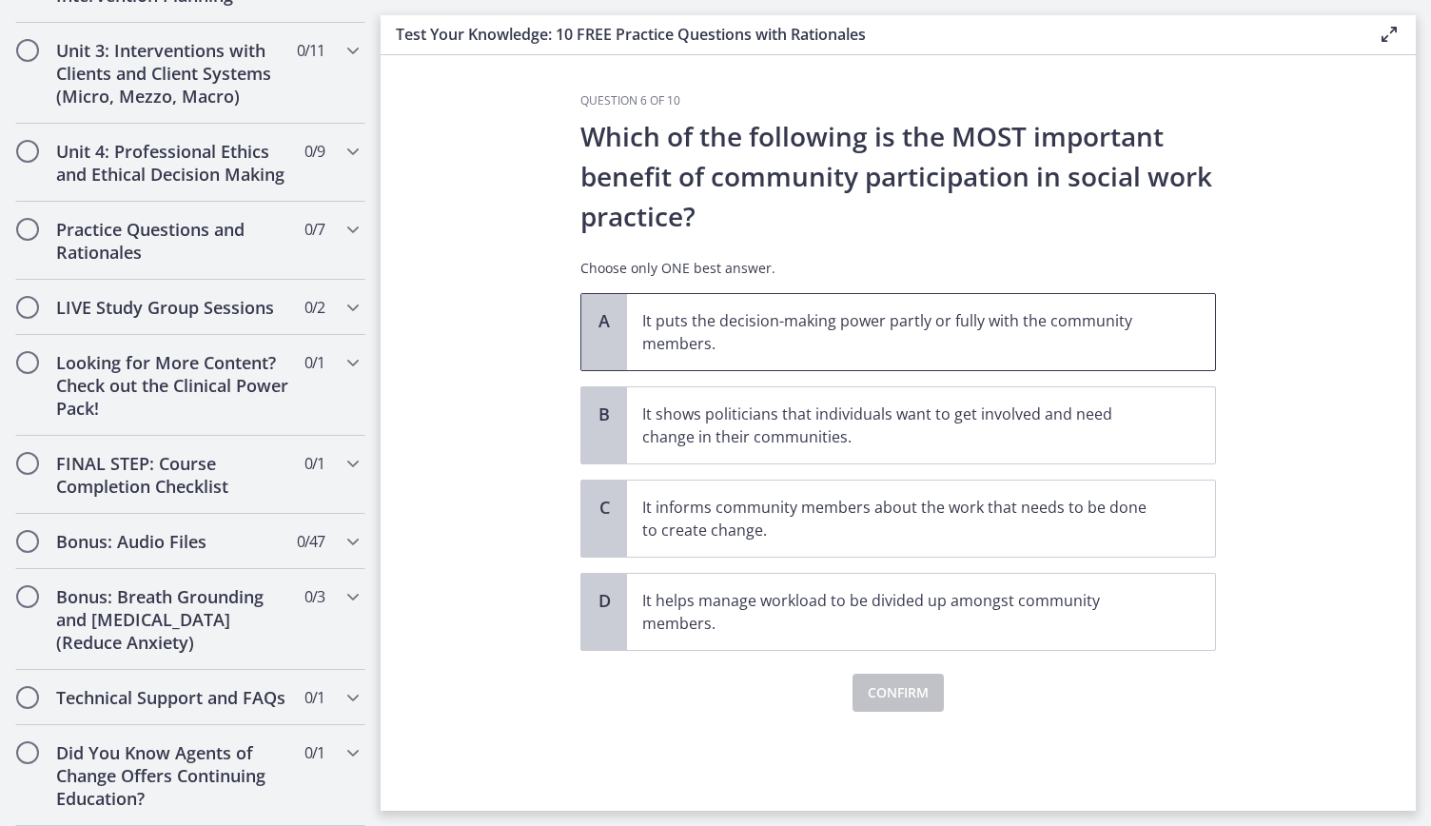
click at [986, 331] on p "It puts the decision-making power partly or fully with the community members." at bounding box center [902, 332] width 520 height 46
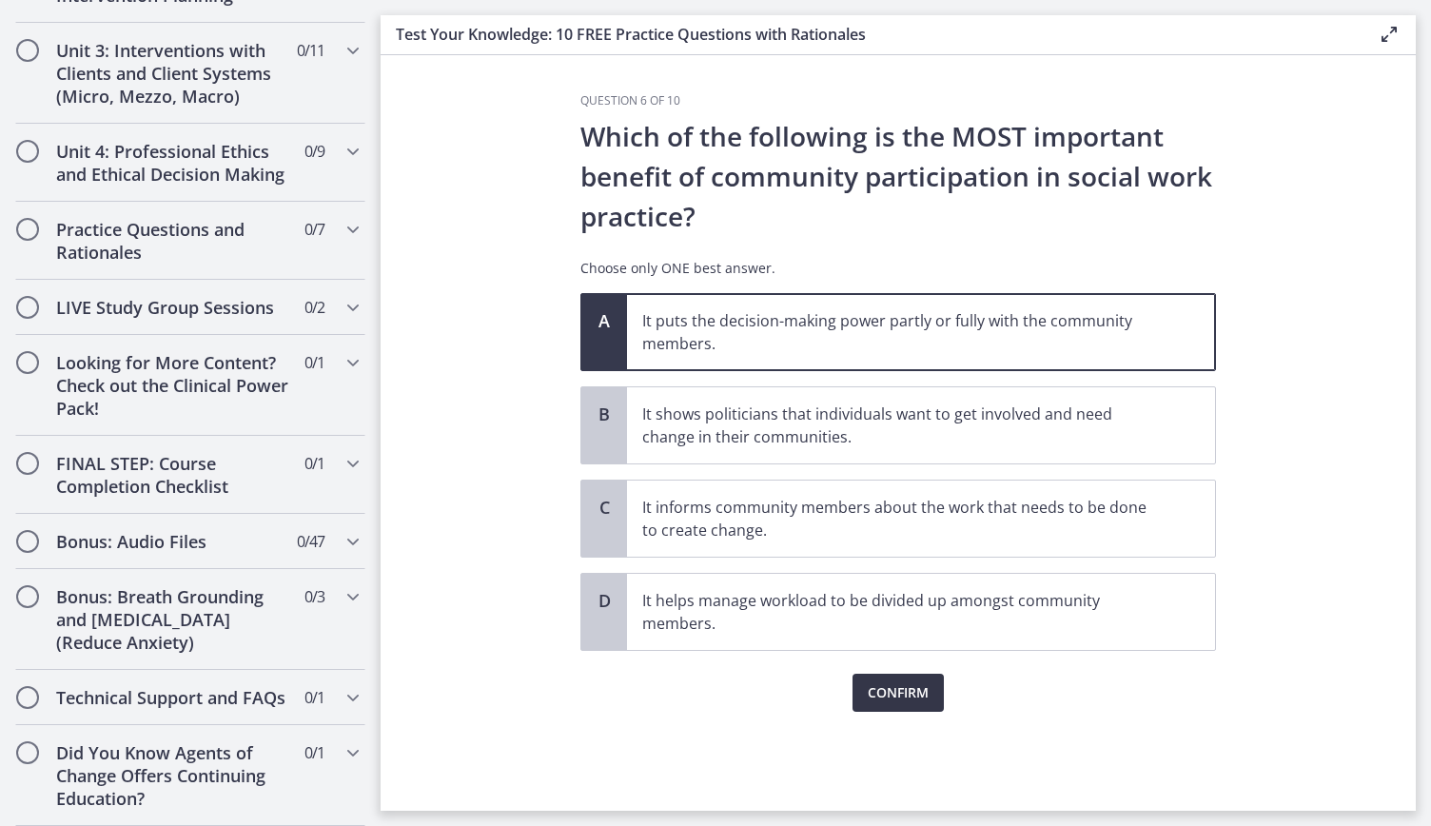
click at [918, 681] on span "Confirm" at bounding box center [898, 692] width 61 height 23
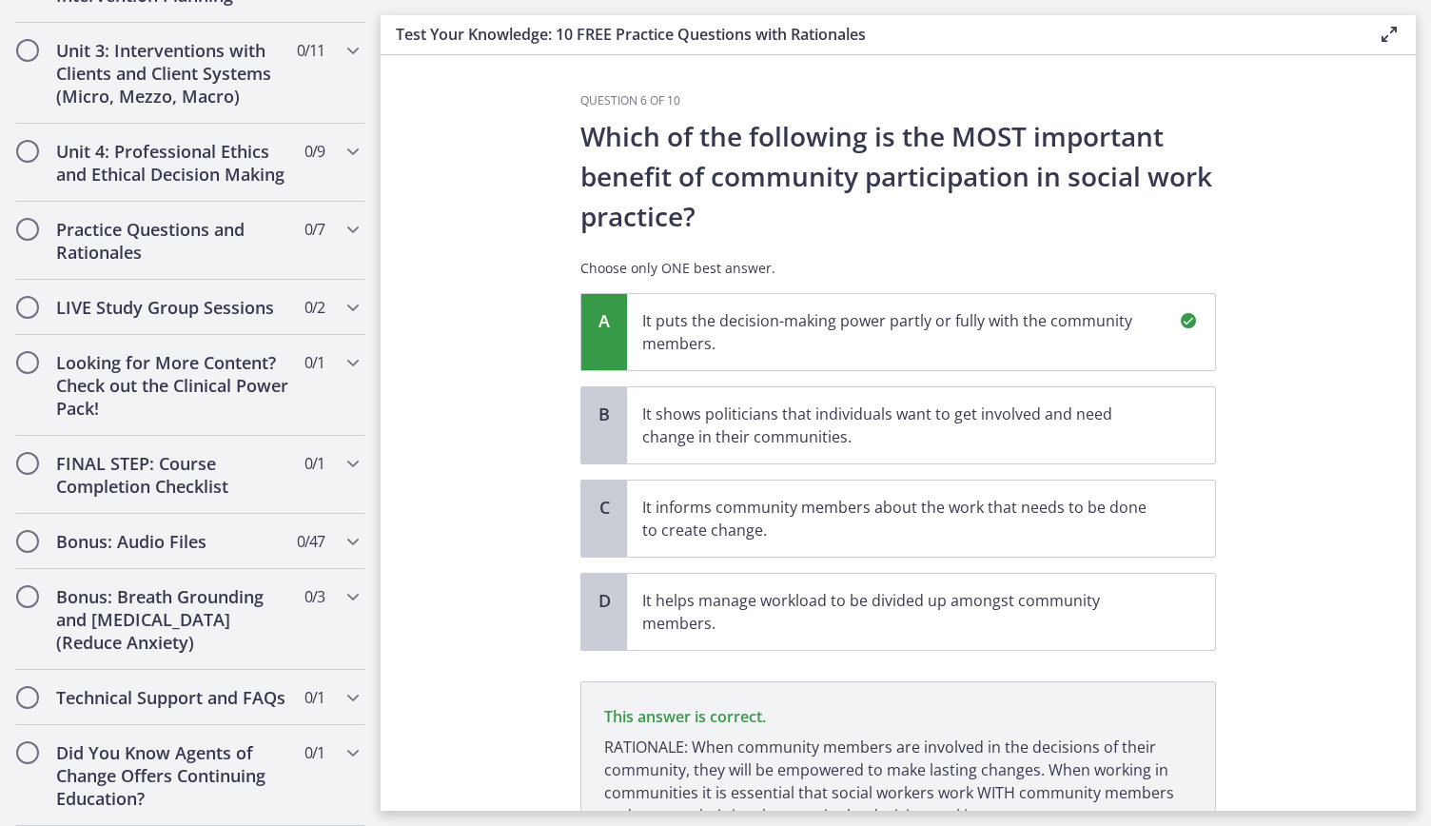
scroll to position [173, 0]
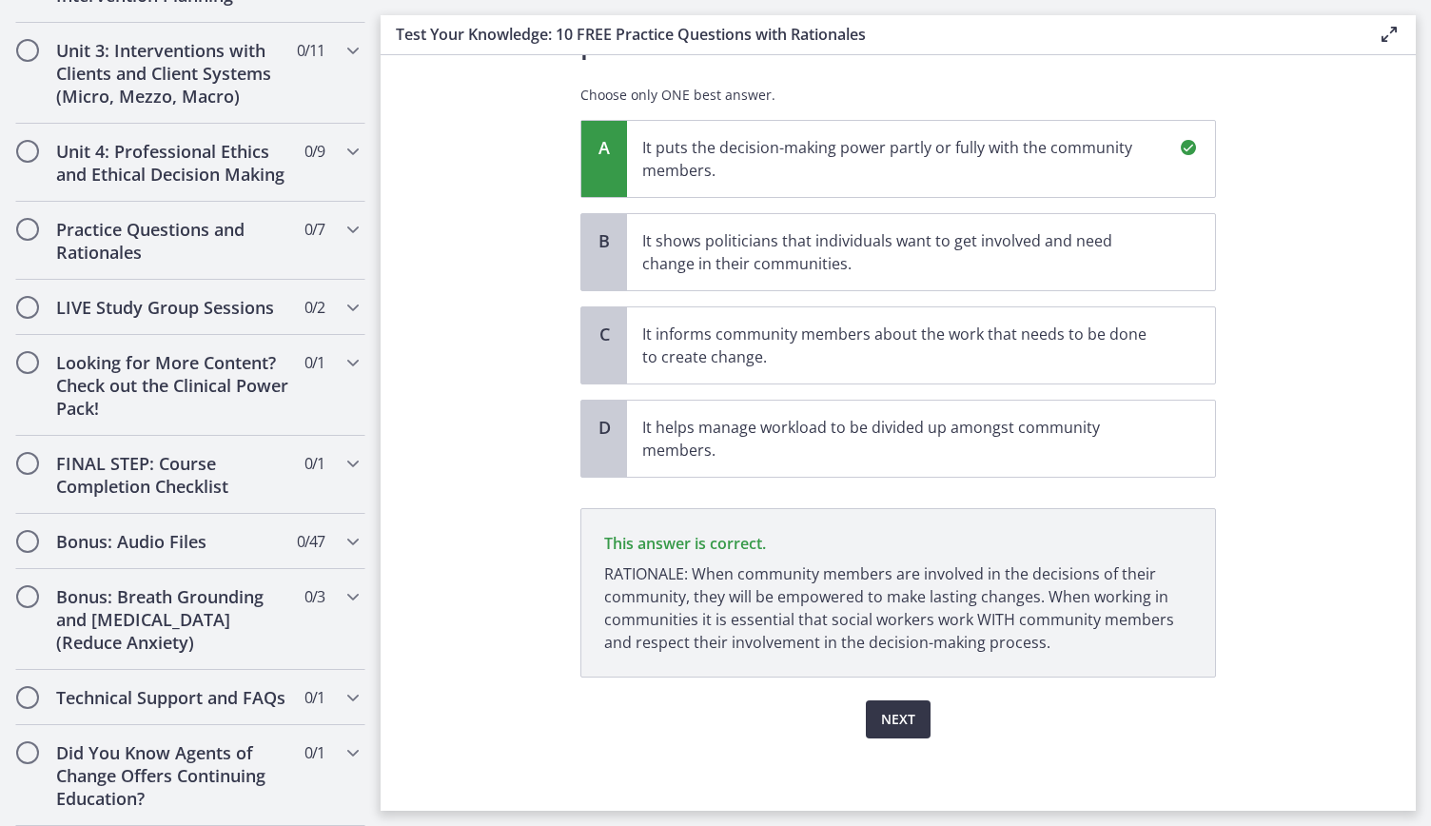
click at [906, 708] on span "Next" at bounding box center [898, 719] width 34 height 23
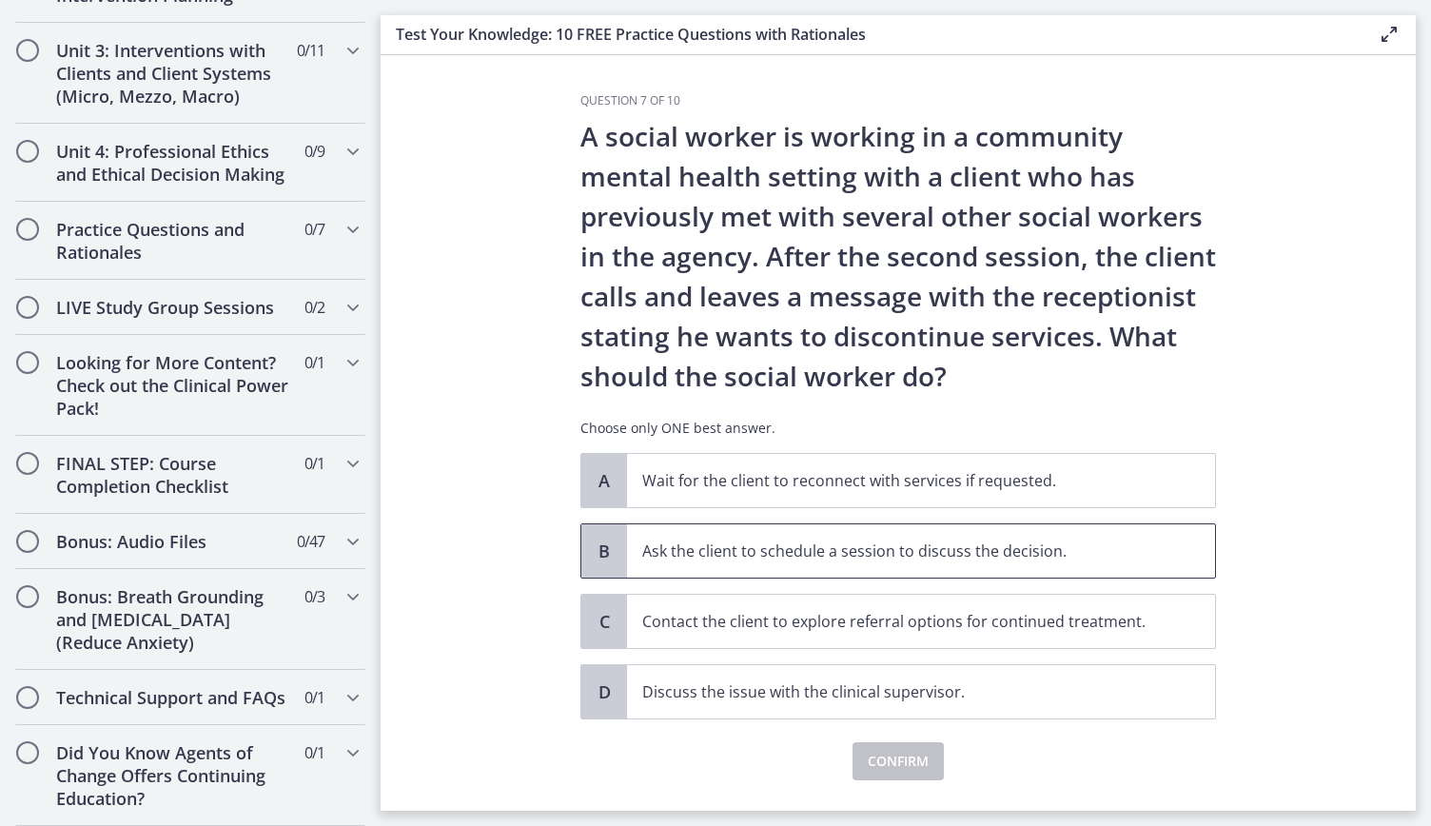
click at [776, 549] on p "Ask the client to schedule a session to discuss the decision." at bounding box center [902, 551] width 520 height 23
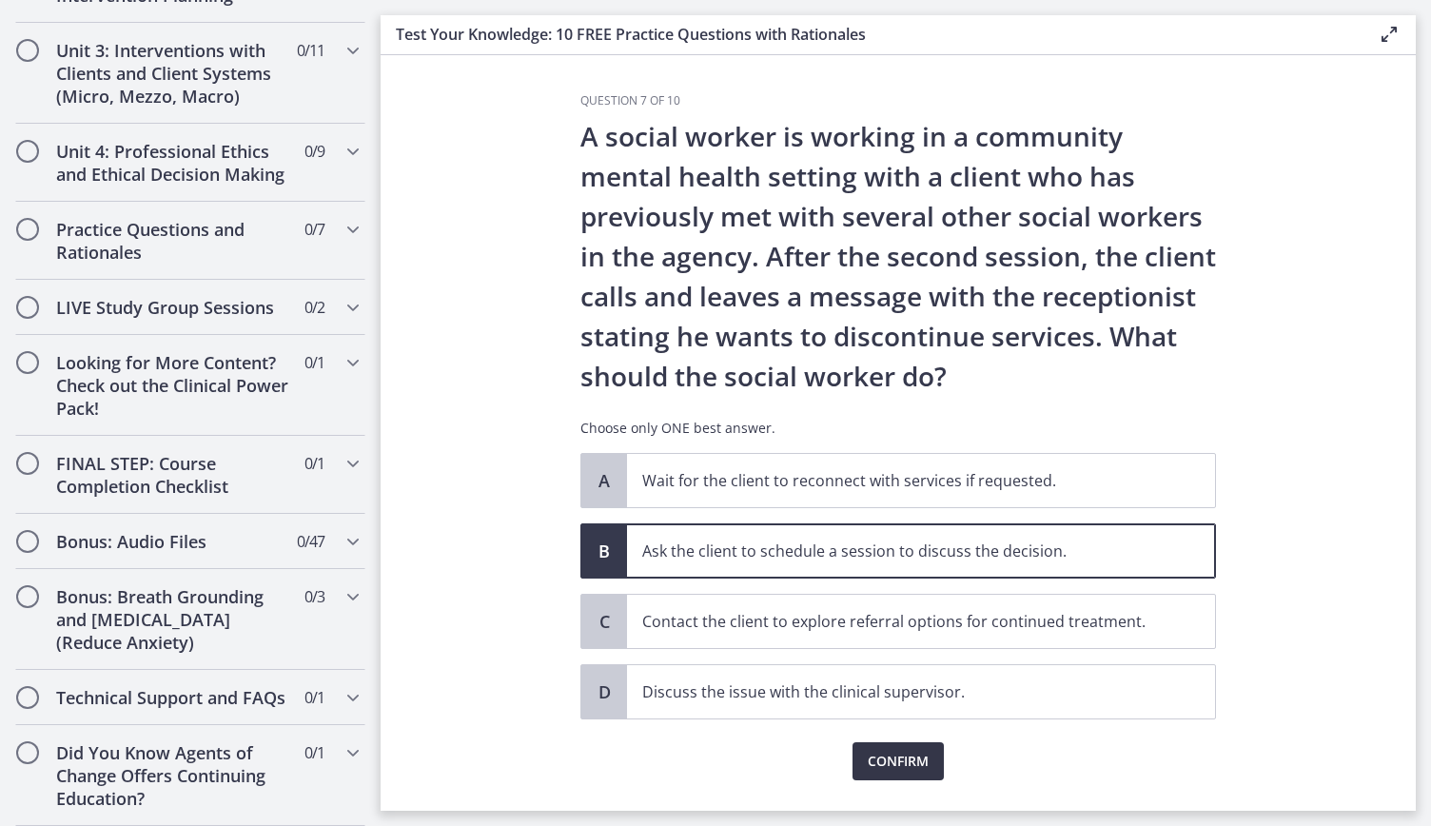
click at [891, 750] on span "Confirm" at bounding box center [898, 761] width 61 height 23
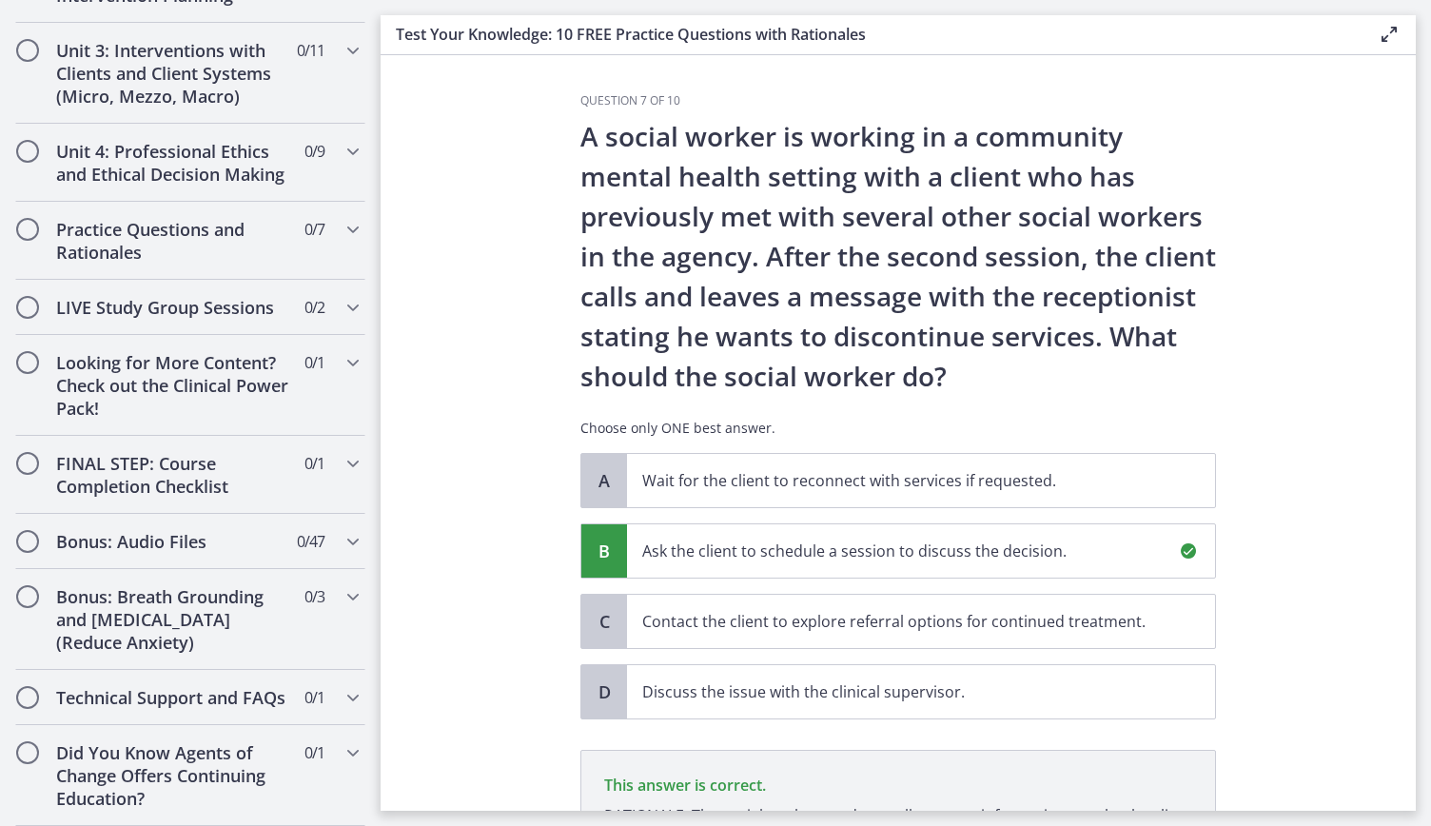
scroll to position [265, 0]
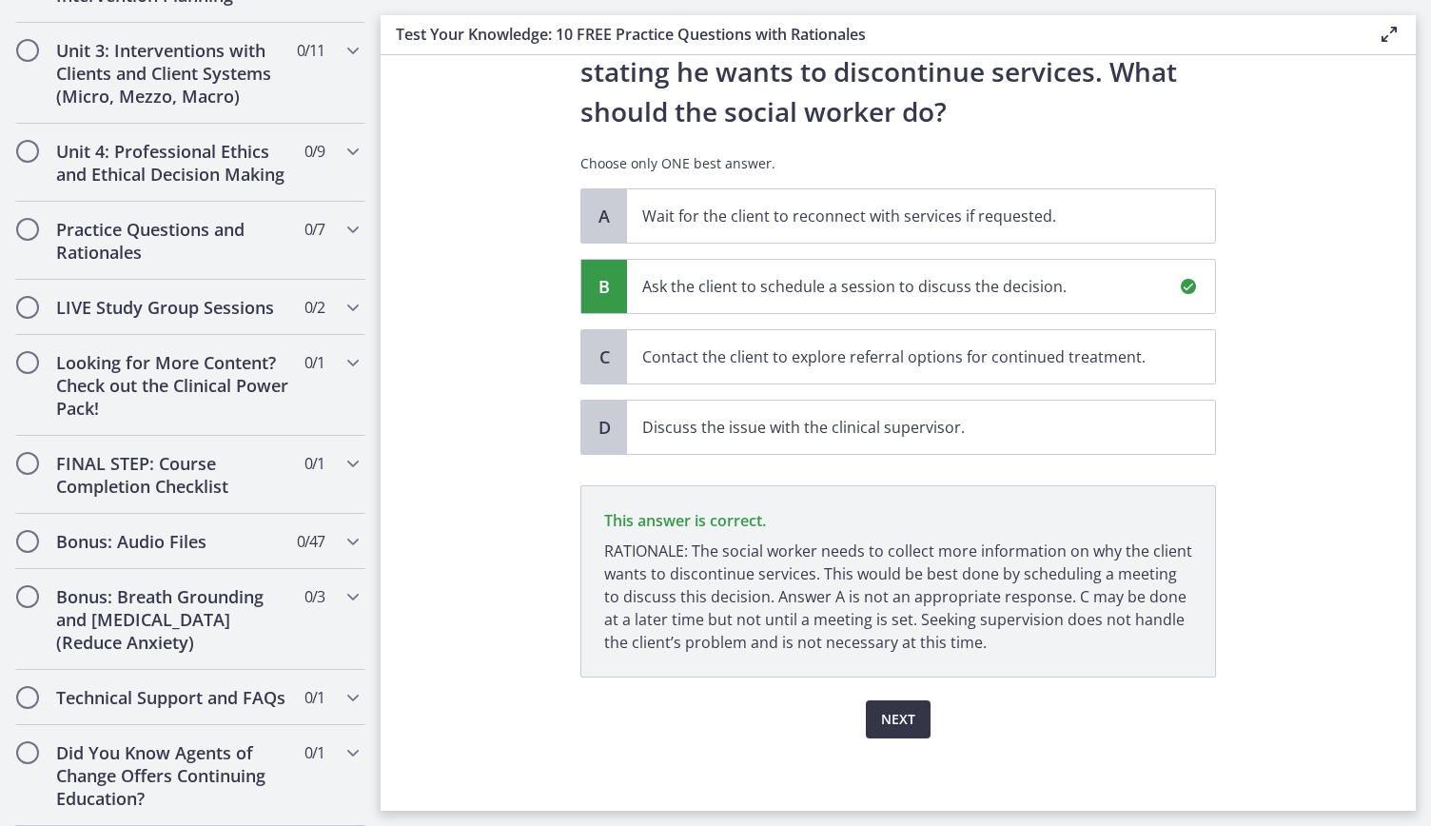
click at [898, 708] on span "Next" at bounding box center [898, 719] width 34 height 23
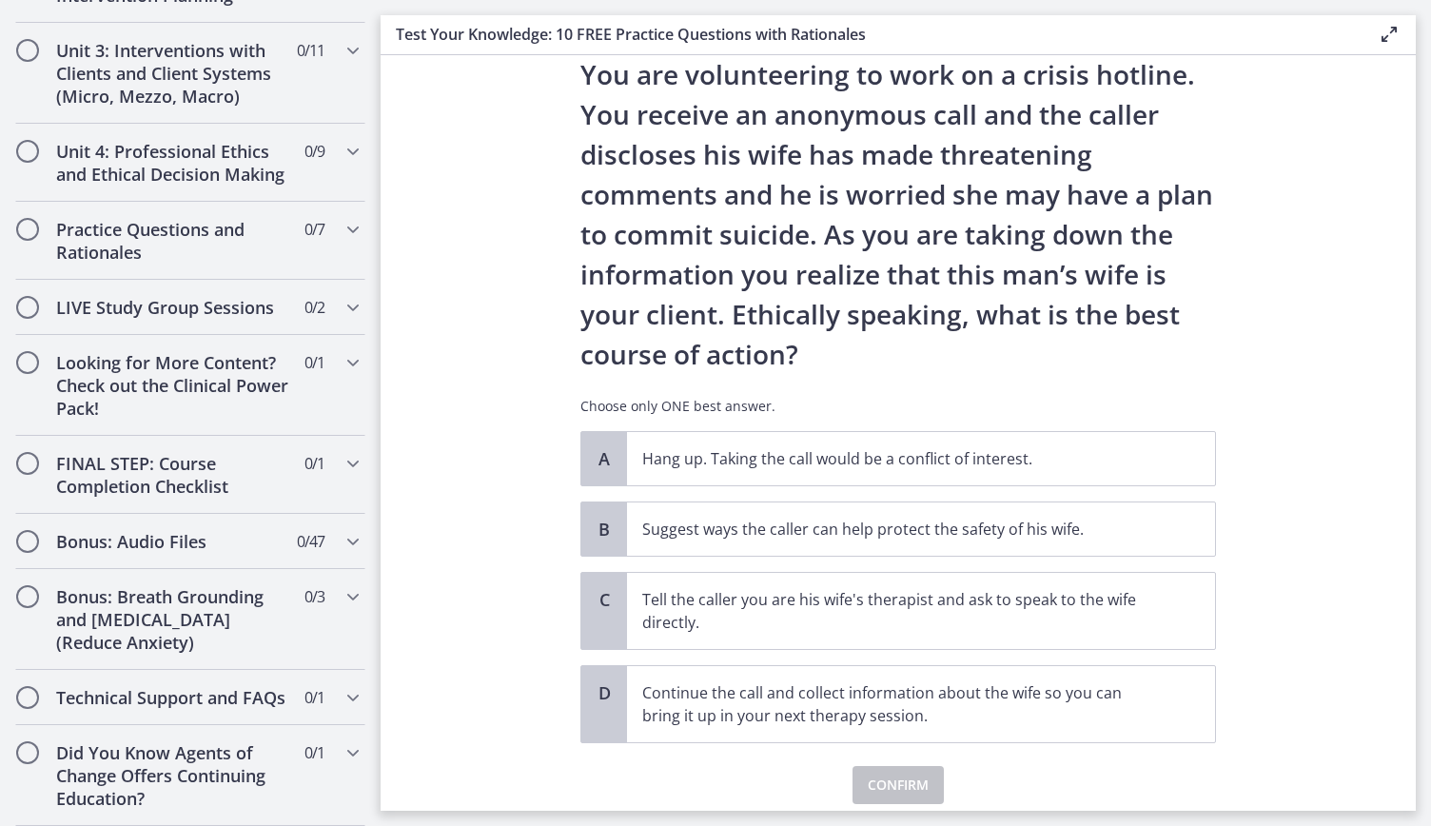
scroll to position [63, 0]
click at [867, 545] on span "Suggest ways the caller can help protect the safety of his wife." at bounding box center [921, 528] width 588 height 53
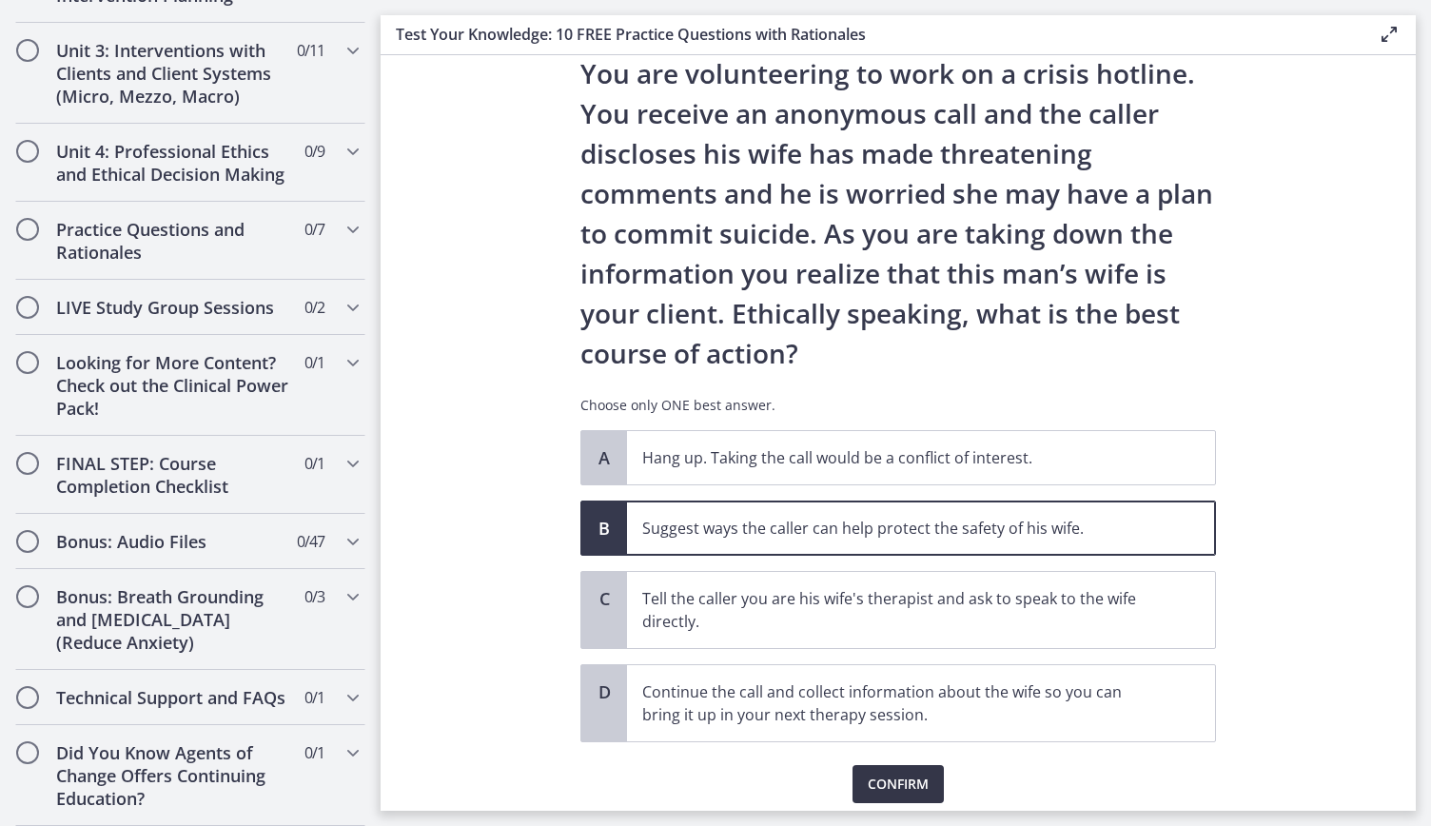
click at [879, 776] on span "Confirm" at bounding box center [898, 784] width 61 height 23
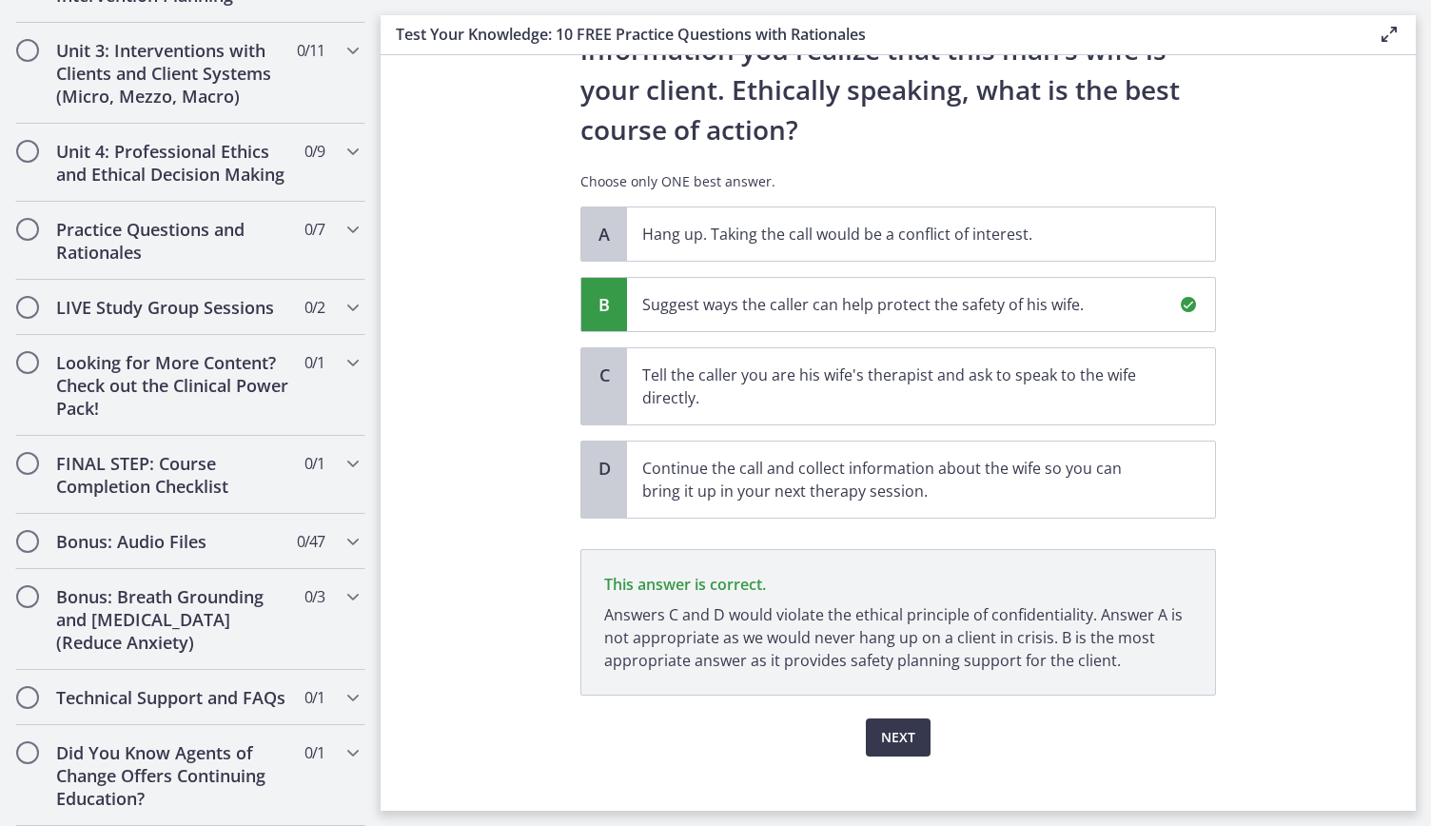
scroll to position [305, 0]
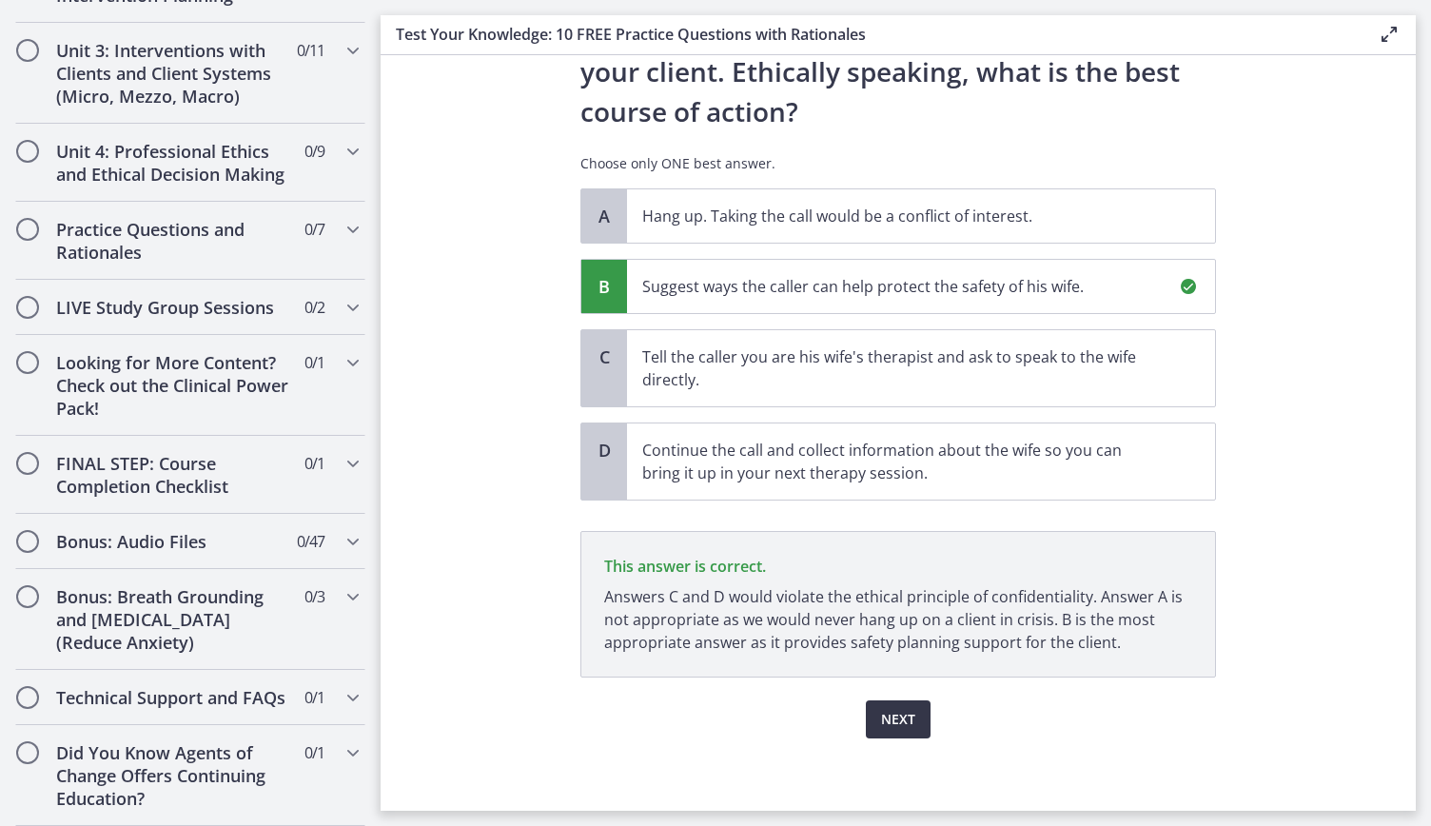
click at [899, 724] on span "Next" at bounding box center [898, 719] width 34 height 23
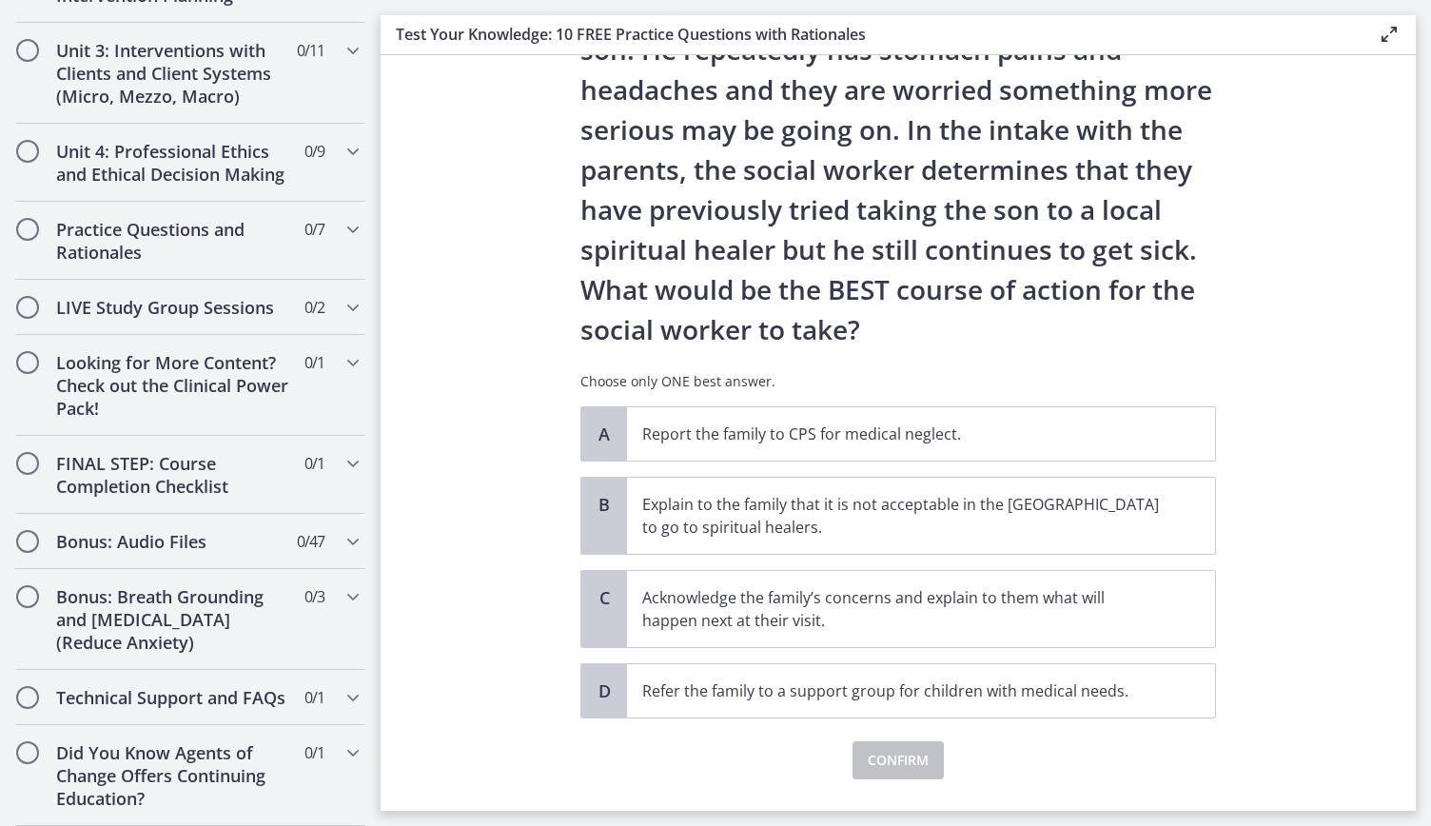
scroll to position [226, 0]
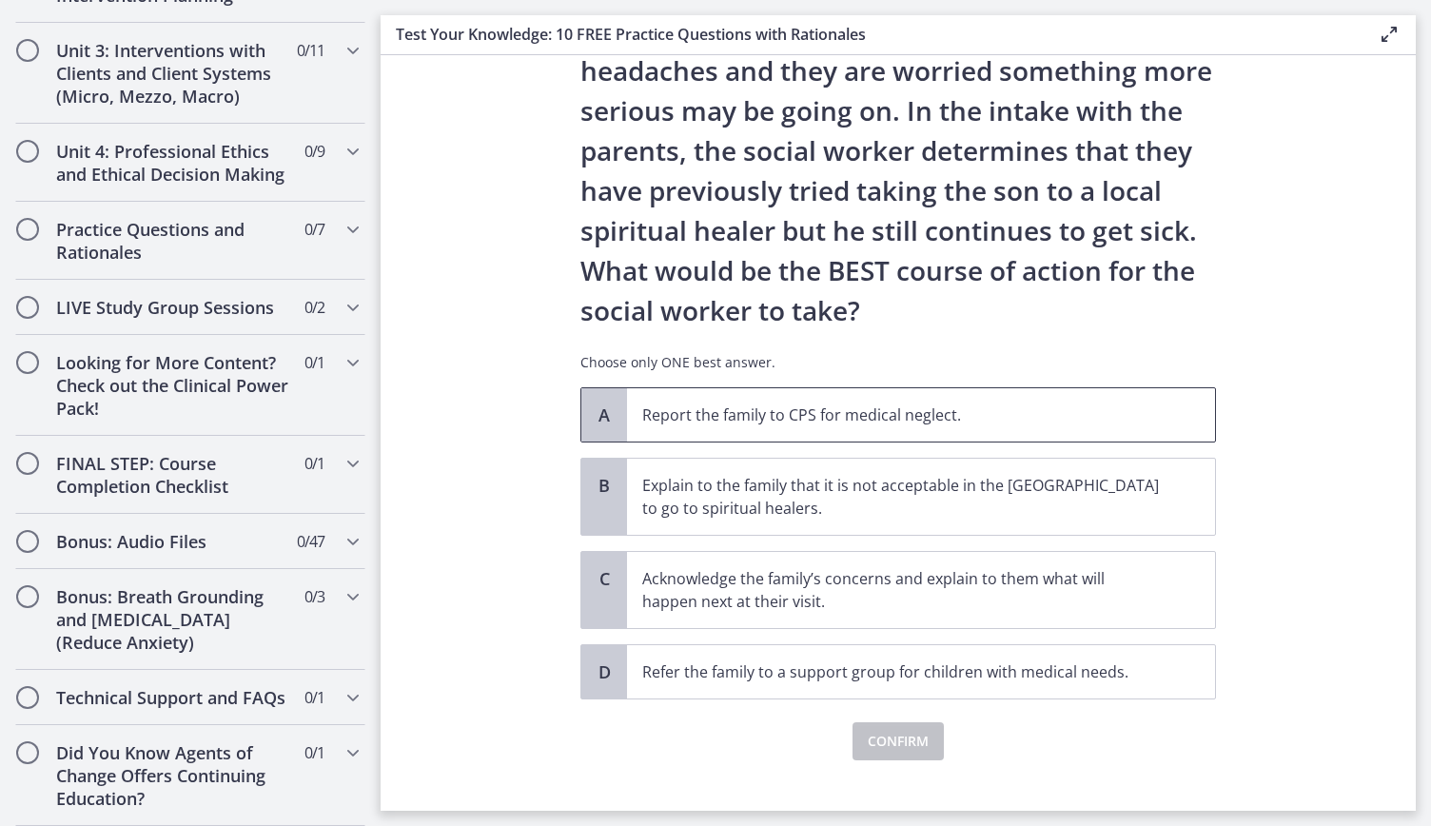
click at [1057, 419] on p "Report the family to CPS for medical neglect." at bounding box center [902, 415] width 520 height 23
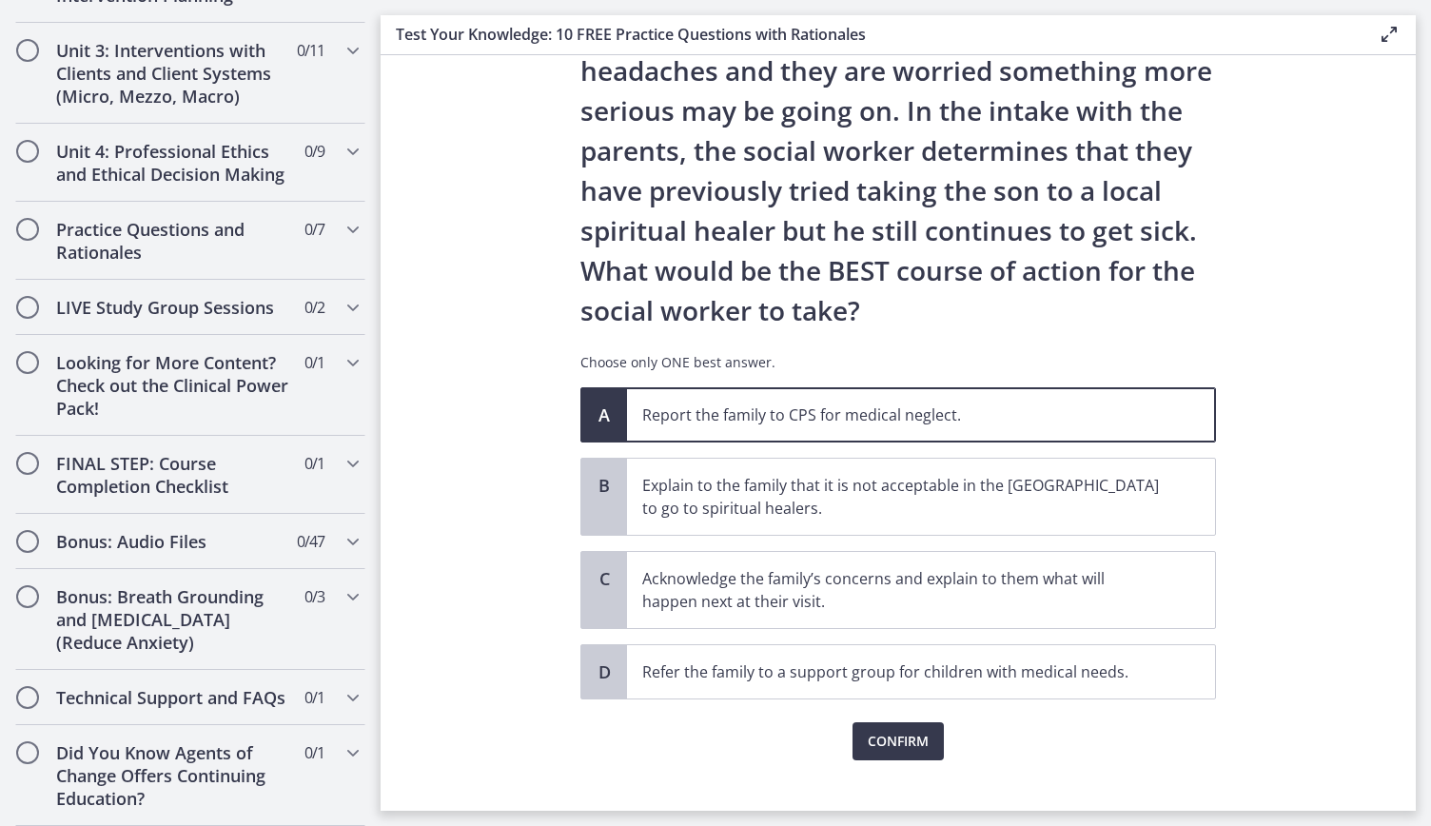
click at [900, 585] on div "Question 9 of 10 A family who has just immigrated to the United States from Mex…" at bounding box center [898, 227] width 666 height 718
click at [910, 744] on span "Confirm" at bounding box center [898, 741] width 61 height 23
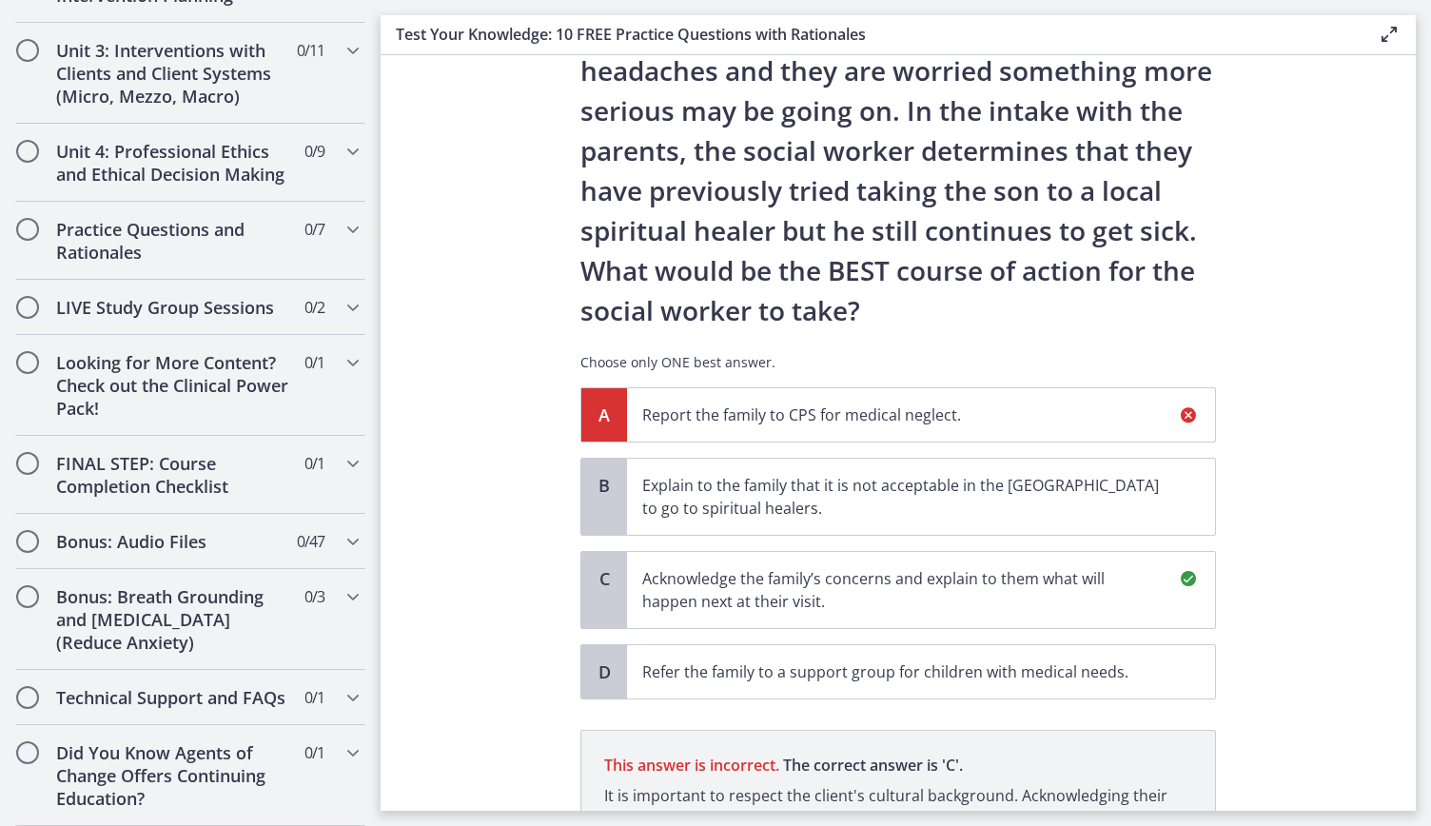
scroll to position [470, 0]
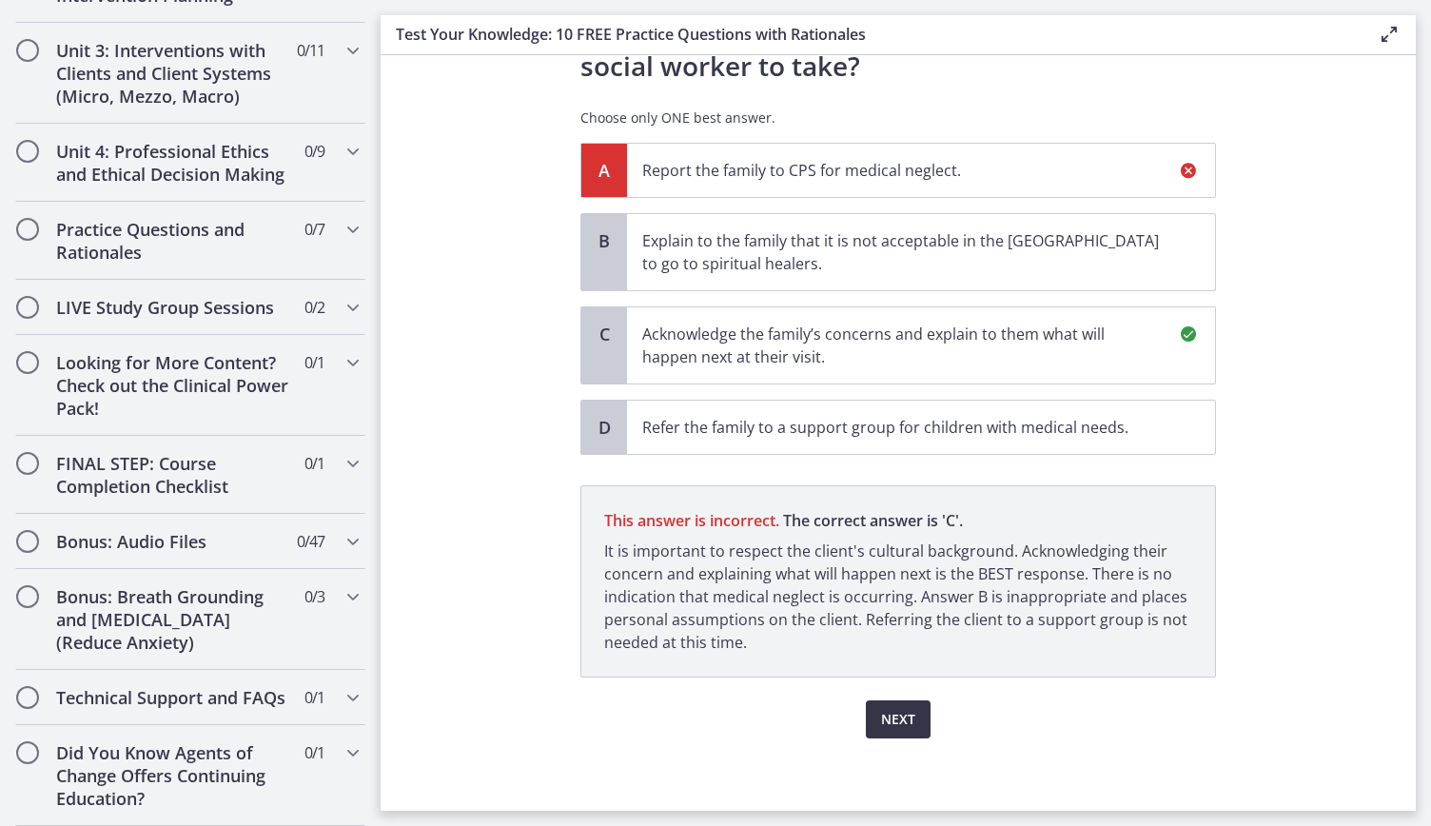
click at [881, 719] on span "Next" at bounding box center [898, 719] width 34 height 23
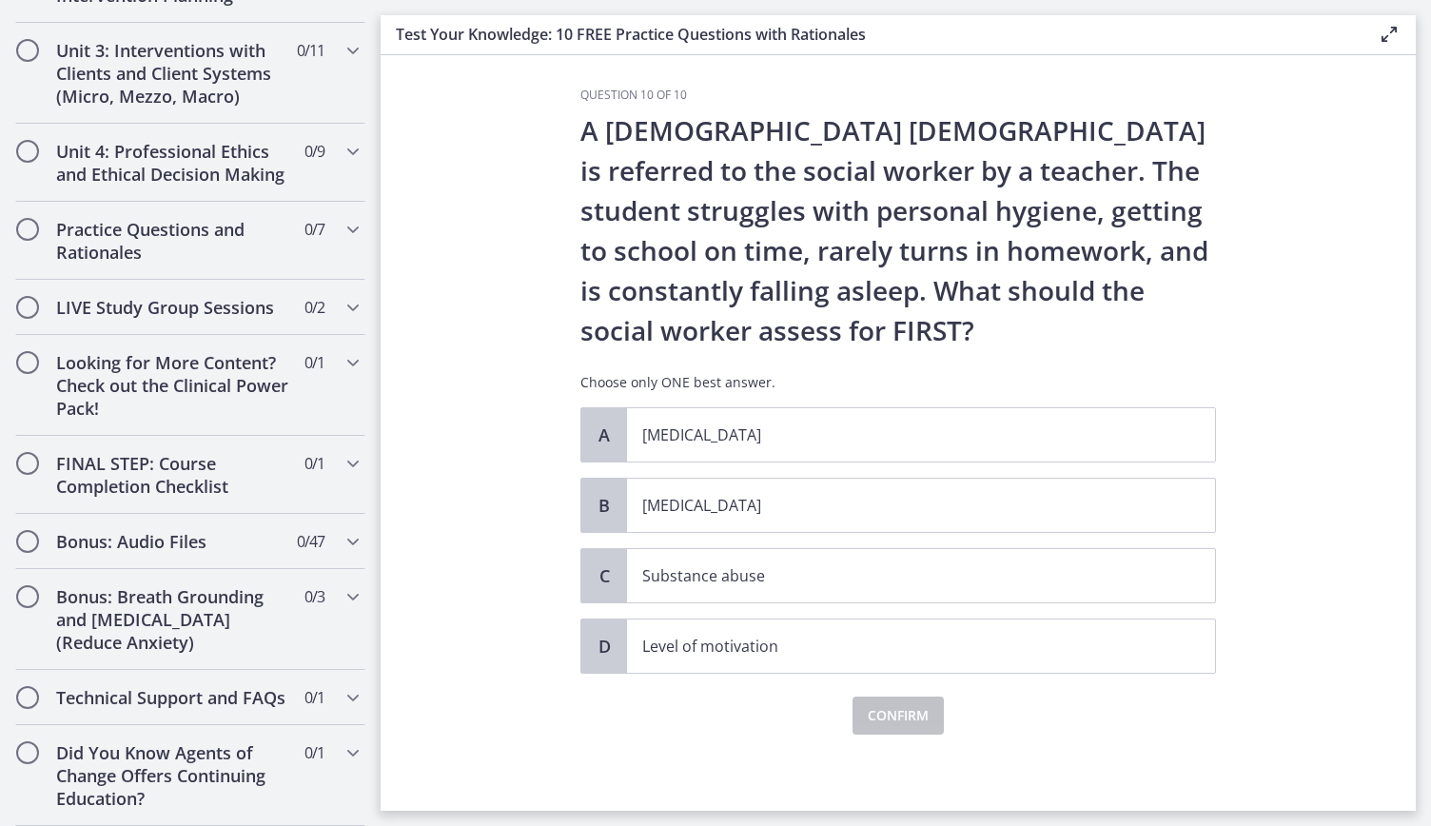
scroll to position [0, 0]
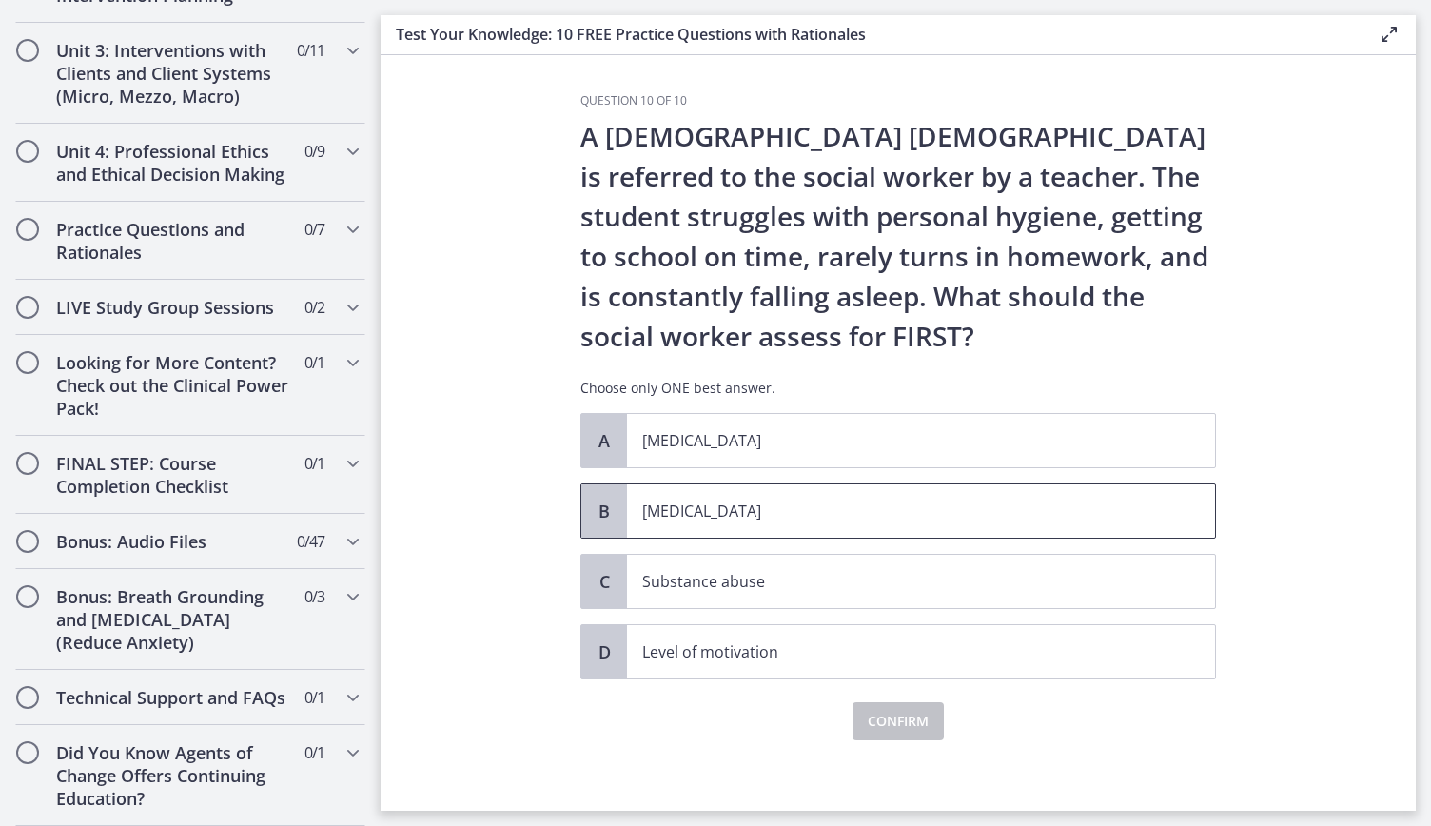
click at [762, 515] on p "Child neglect" at bounding box center [902, 511] width 520 height 23
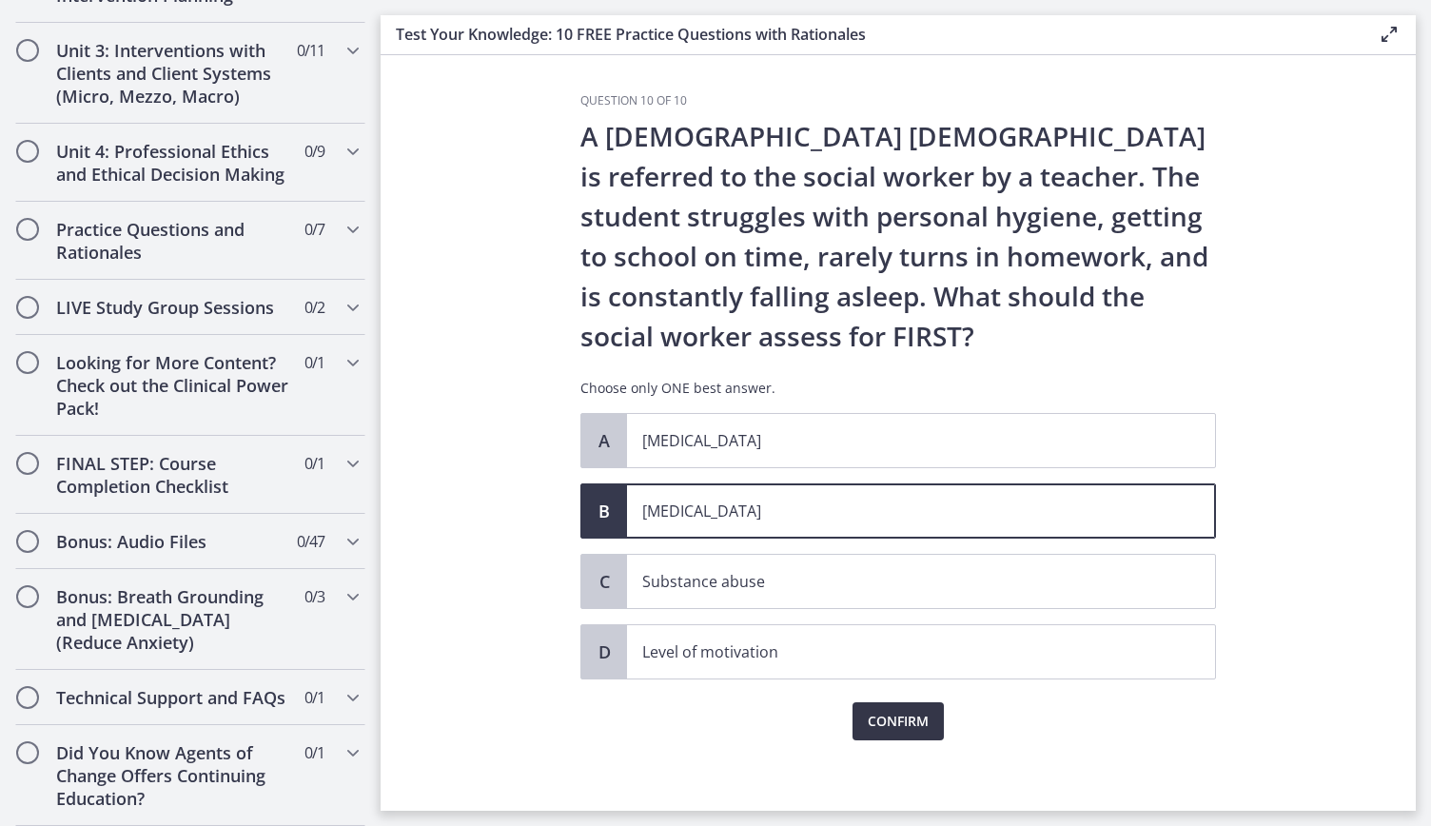
click at [879, 725] on span "Confirm" at bounding box center [898, 721] width 61 height 23
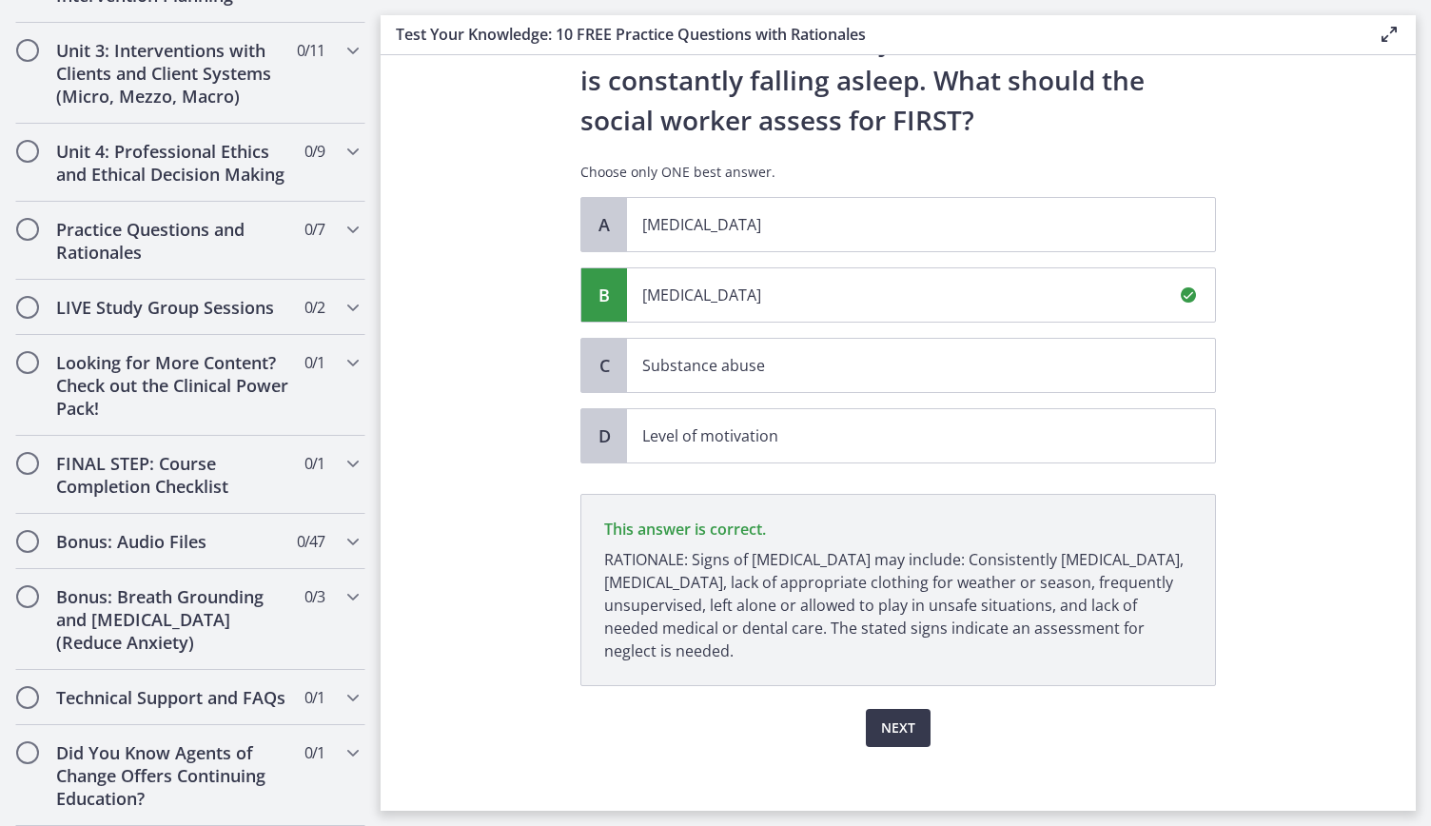
scroll to position [225, 0]
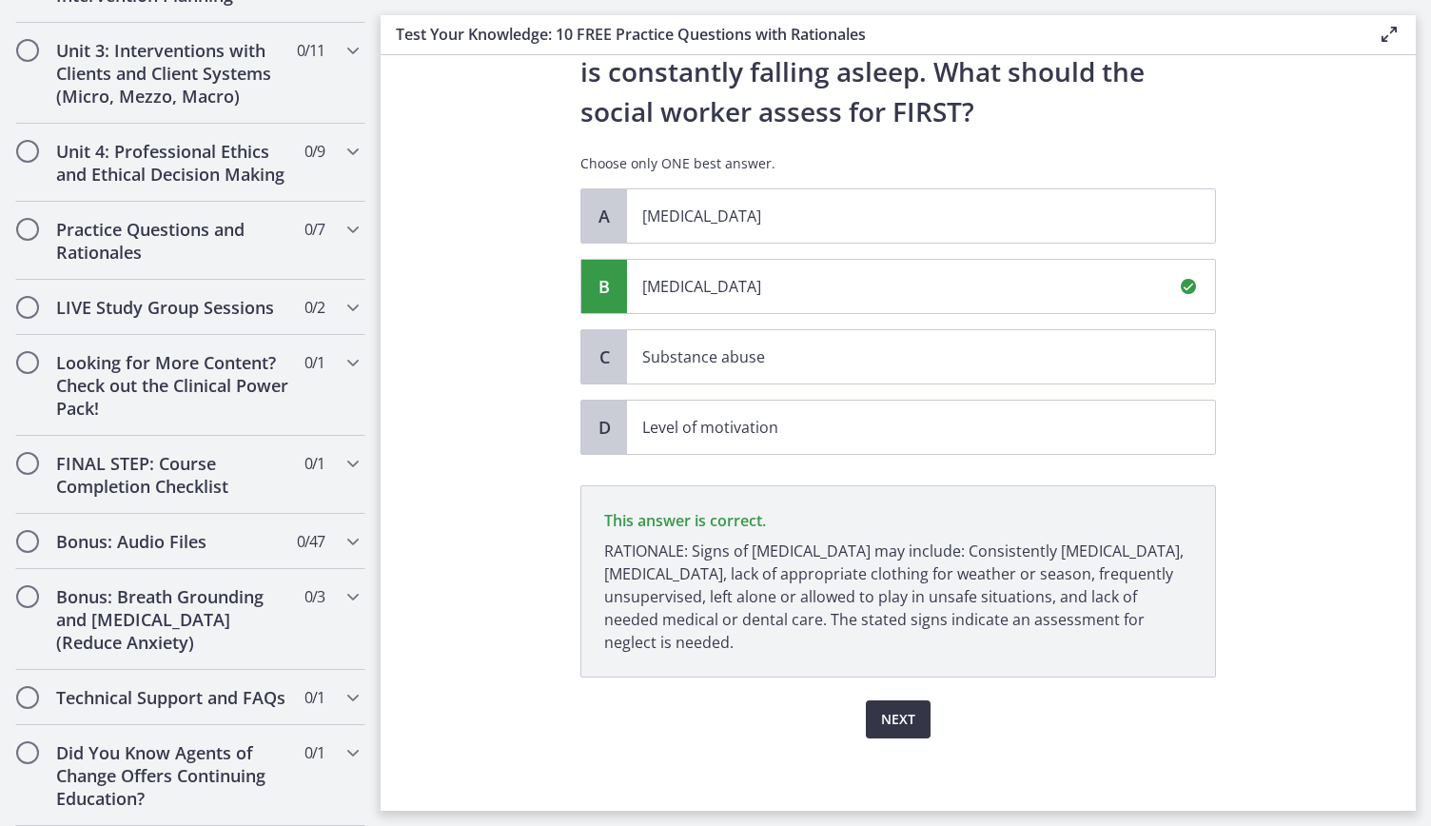
click at [894, 711] on span "Next" at bounding box center [898, 719] width 34 height 23
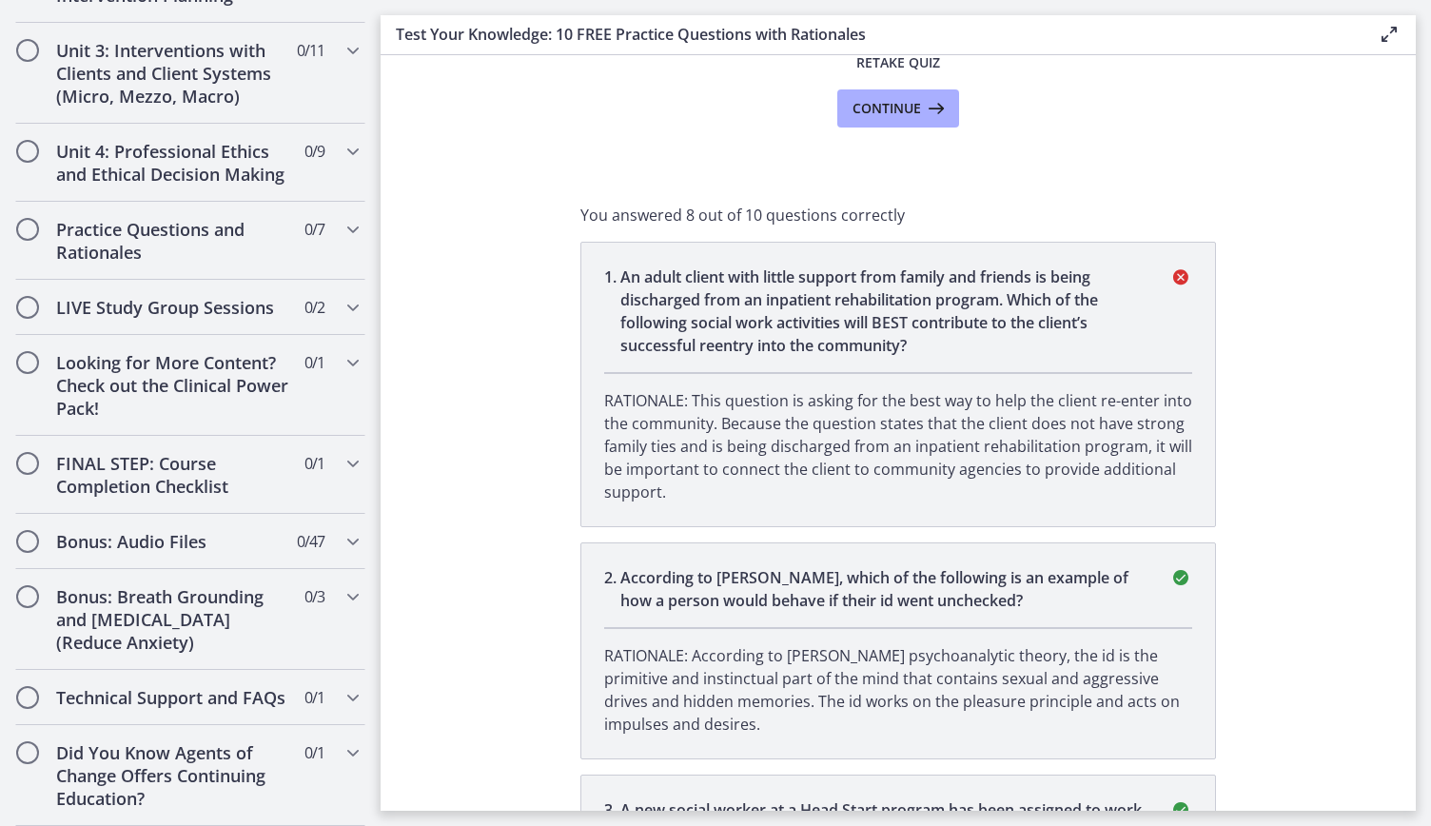
scroll to position [0, 0]
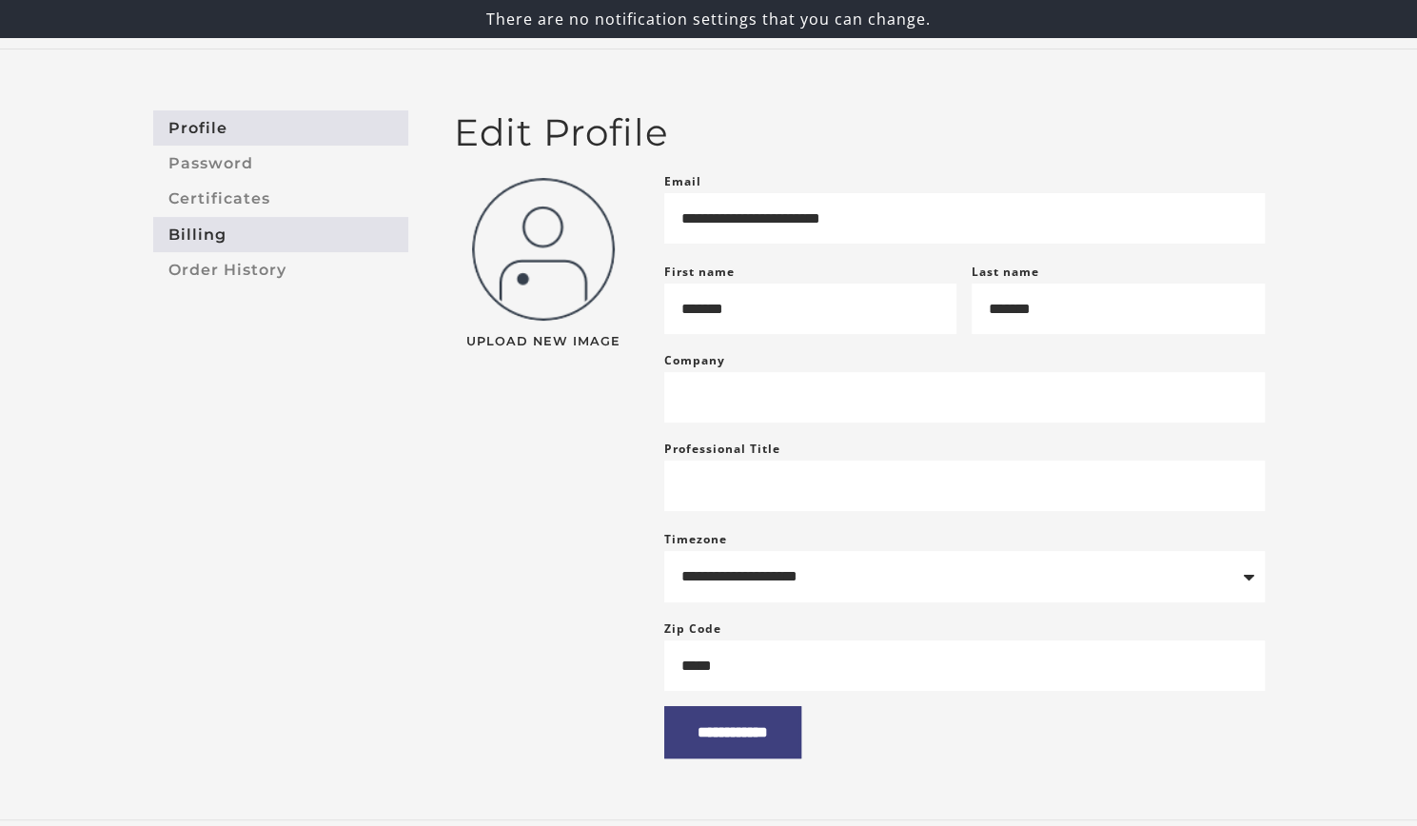
scroll to position [71, 0]
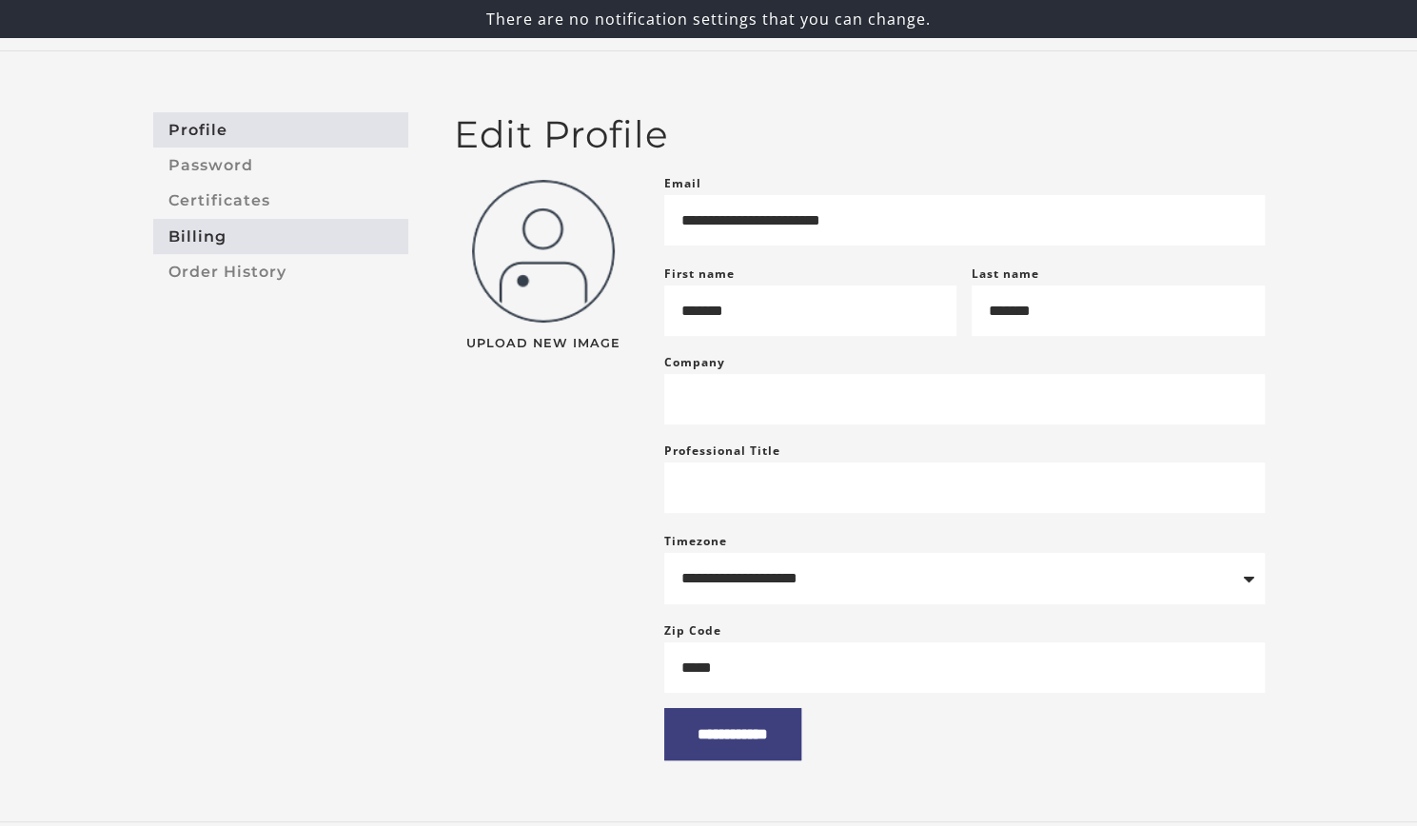
click at [246, 231] on link "Billing" at bounding box center [280, 236] width 255 height 35
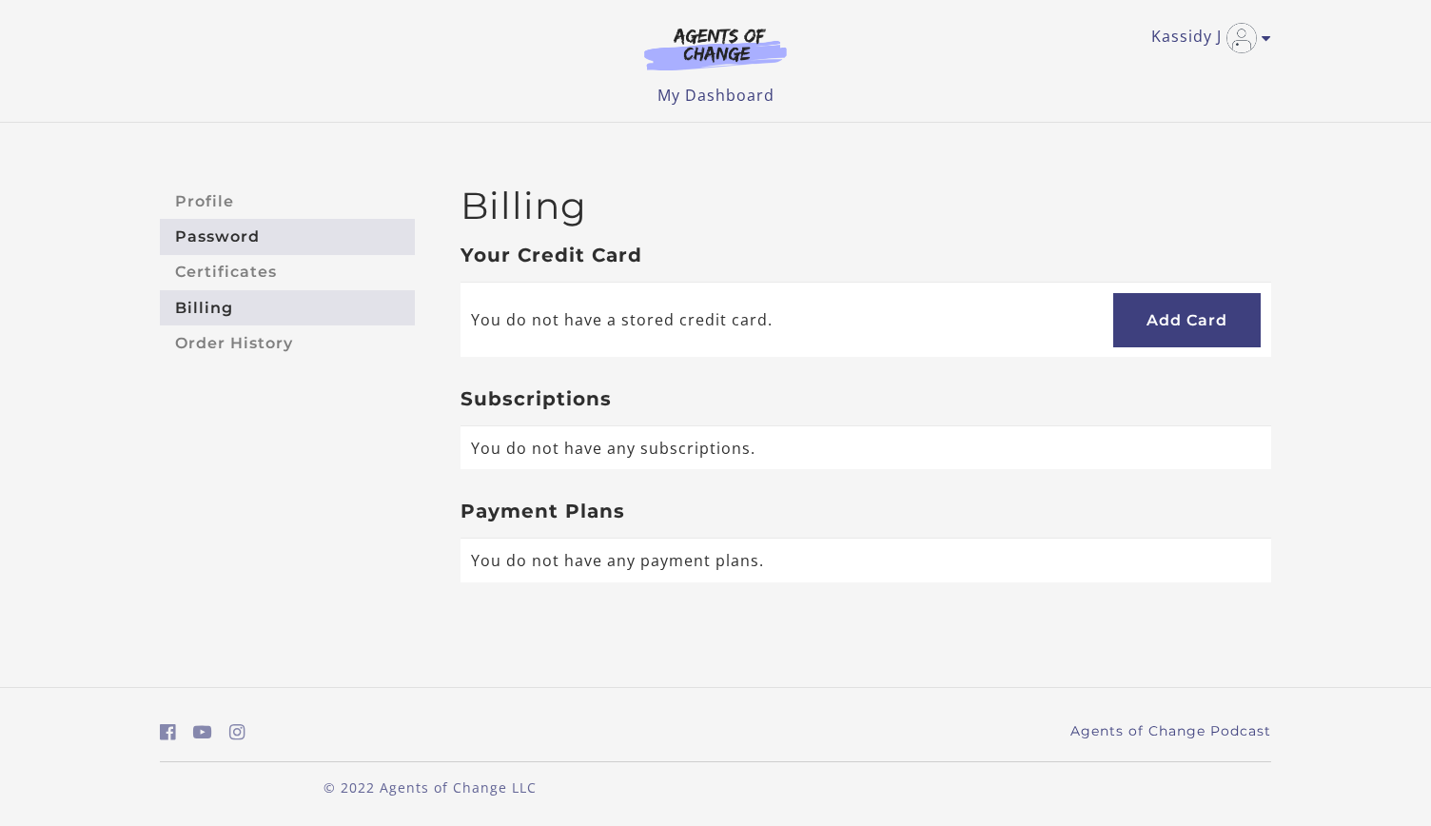
click at [239, 234] on link "Password" at bounding box center [287, 236] width 255 height 35
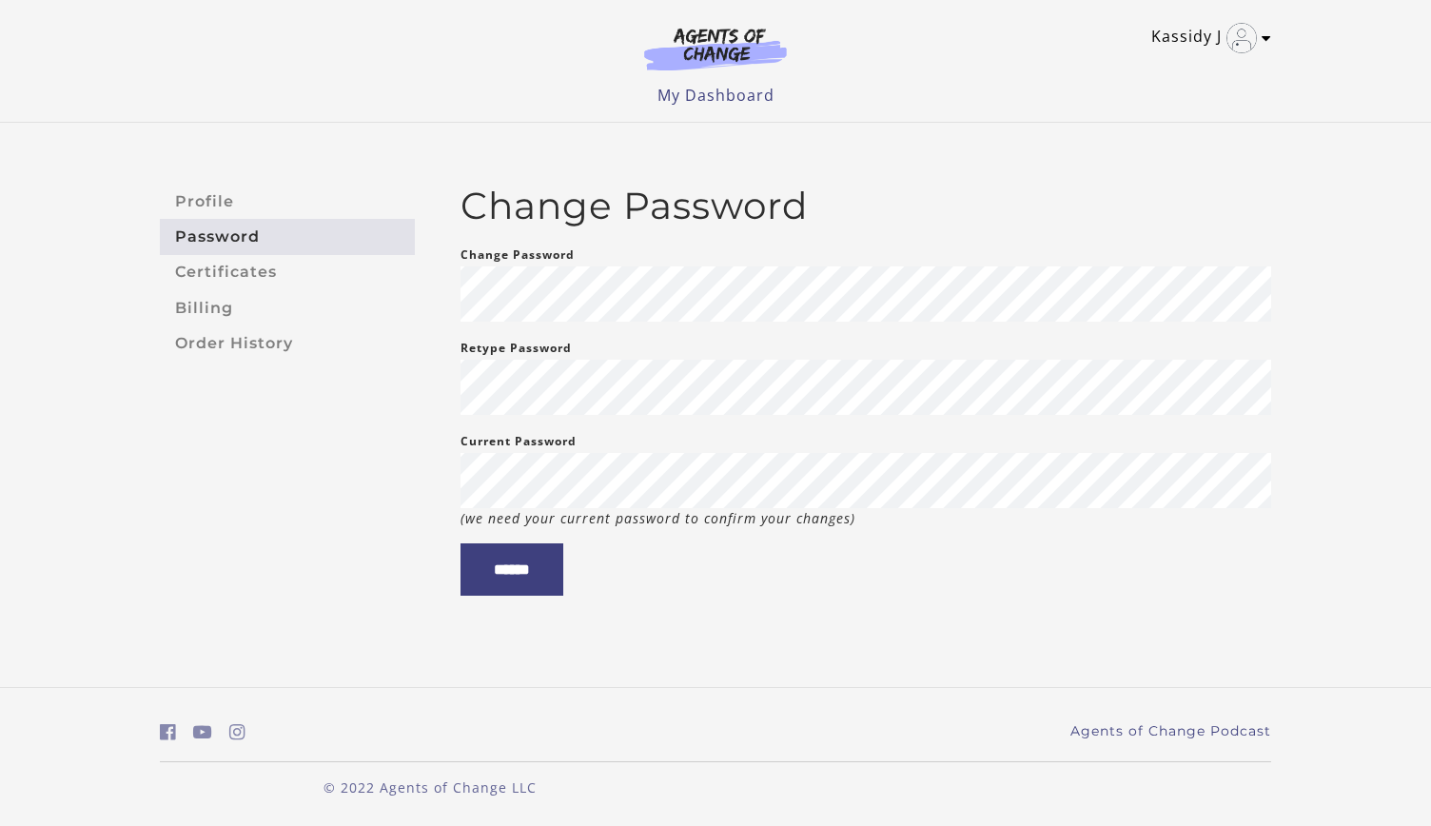
click at [1258, 39] on link "Kassidy J" at bounding box center [1207, 38] width 110 height 30
click at [1147, 73] on link "My Account" at bounding box center [1192, 69] width 167 height 32
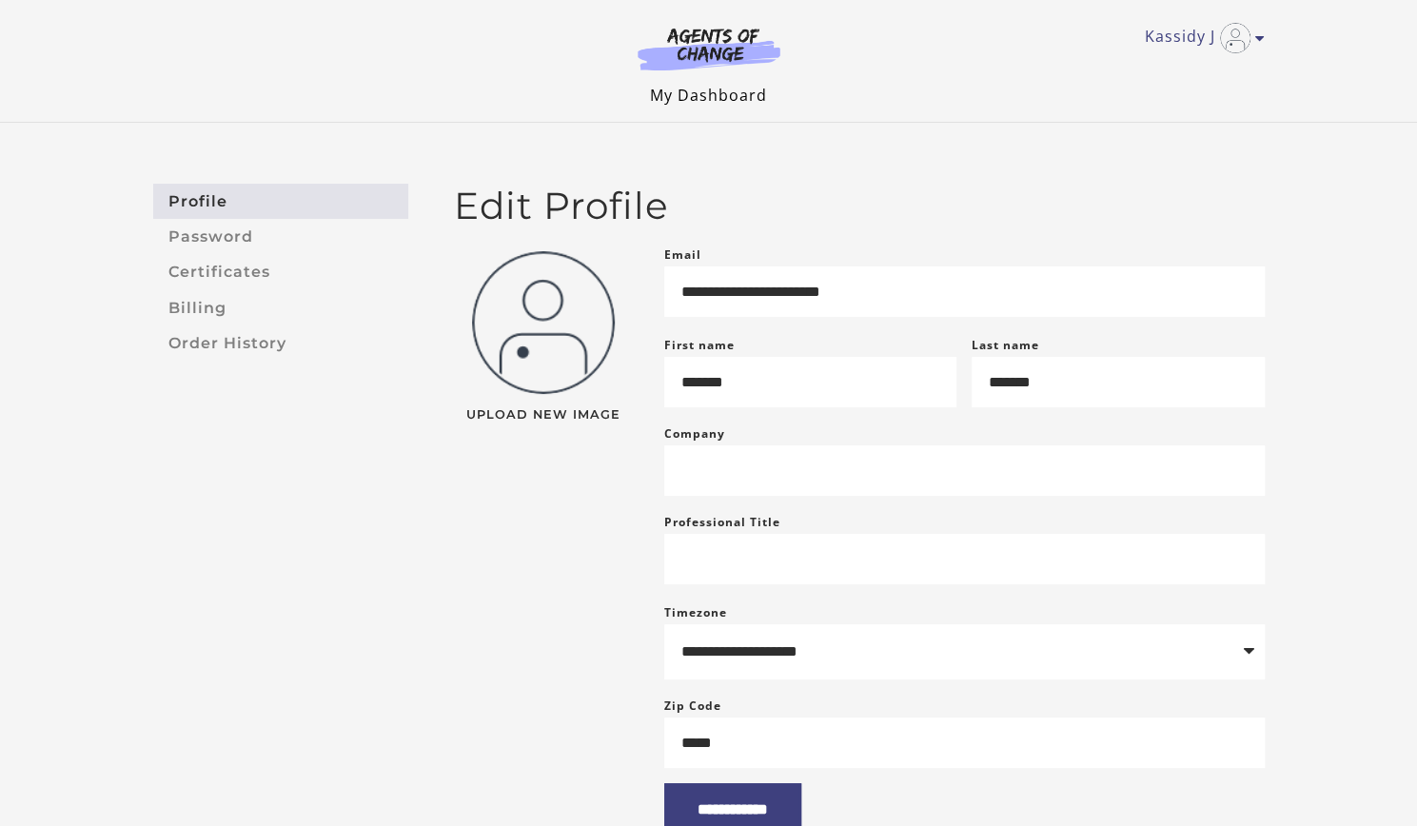
click at [702, 104] on link "My Dashboard" at bounding box center [708, 95] width 117 height 21
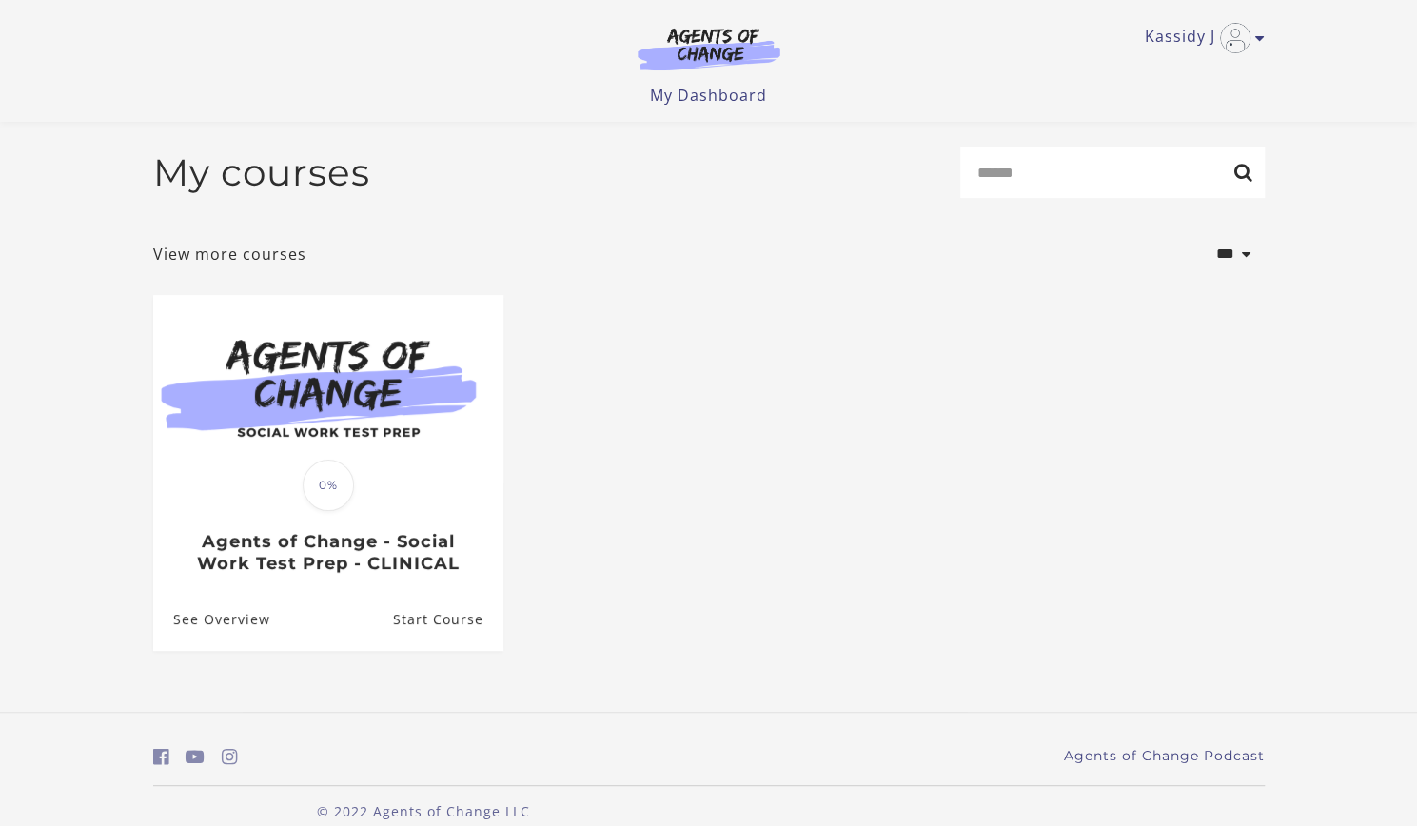
scroll to position [29, 0]
